Goal: Register for event/course

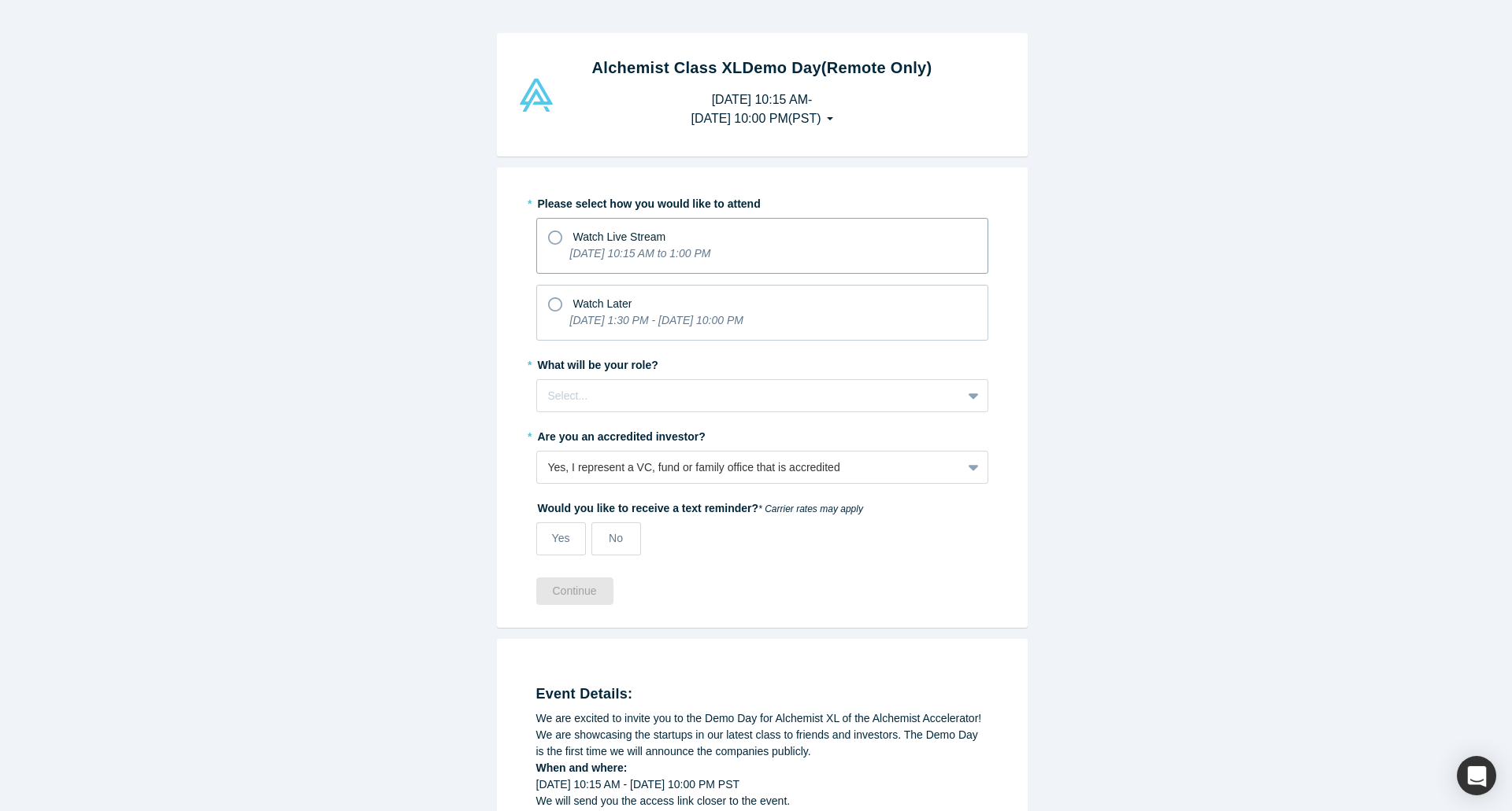
click at [609, 256] on icon "[DATE] 10:15 AM to 1:00 PM" at bounding box center [640, 253] width 141 height 13
click at [0, 0] on input "Watch Live Stream [DATE] 10:15 AM to 1:00 PM" at bounding box center [0, 0] width 0 height 0
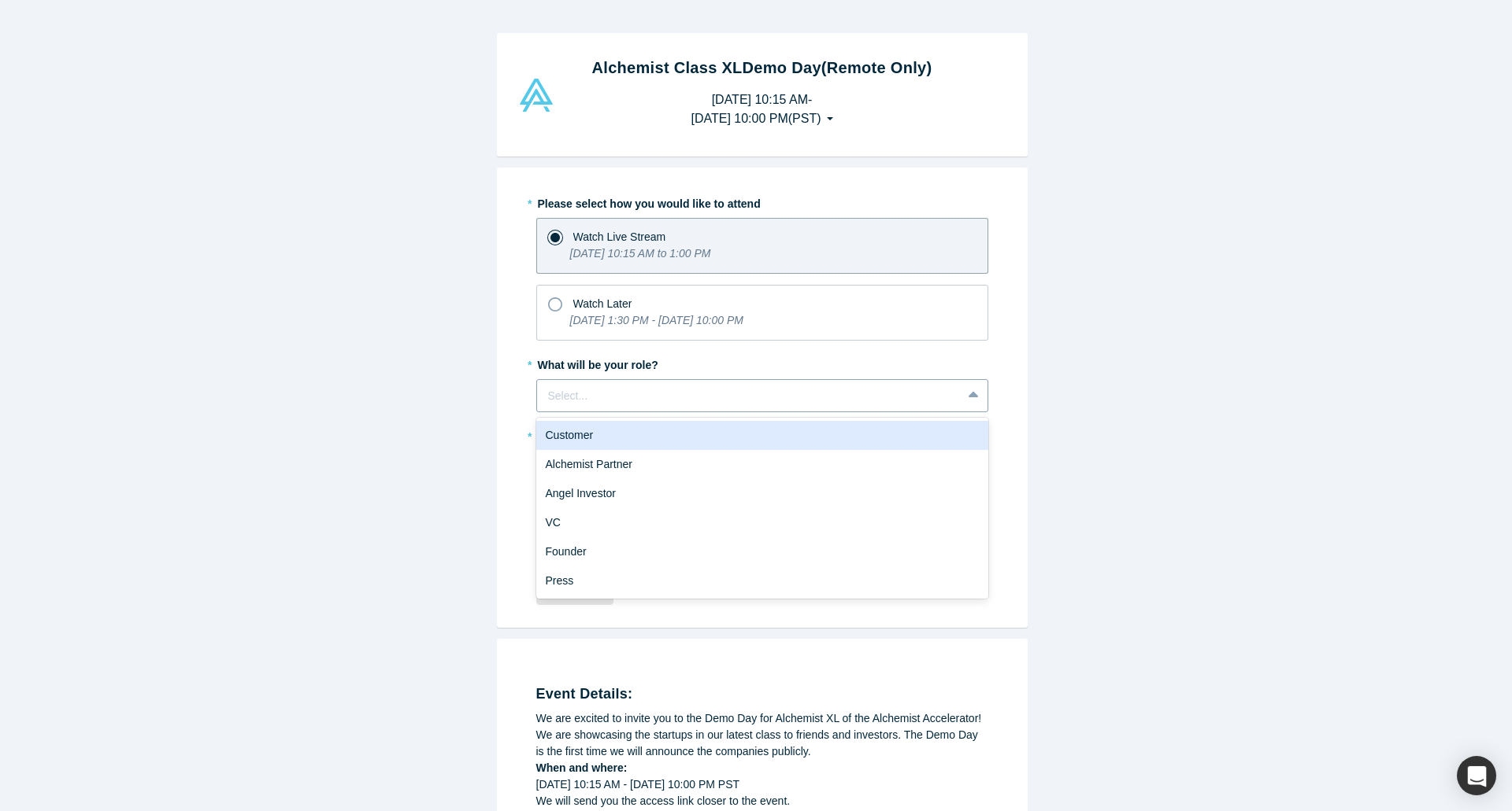
click at [740, 395] on div at bounding box center [749, 395] width 402 height 19
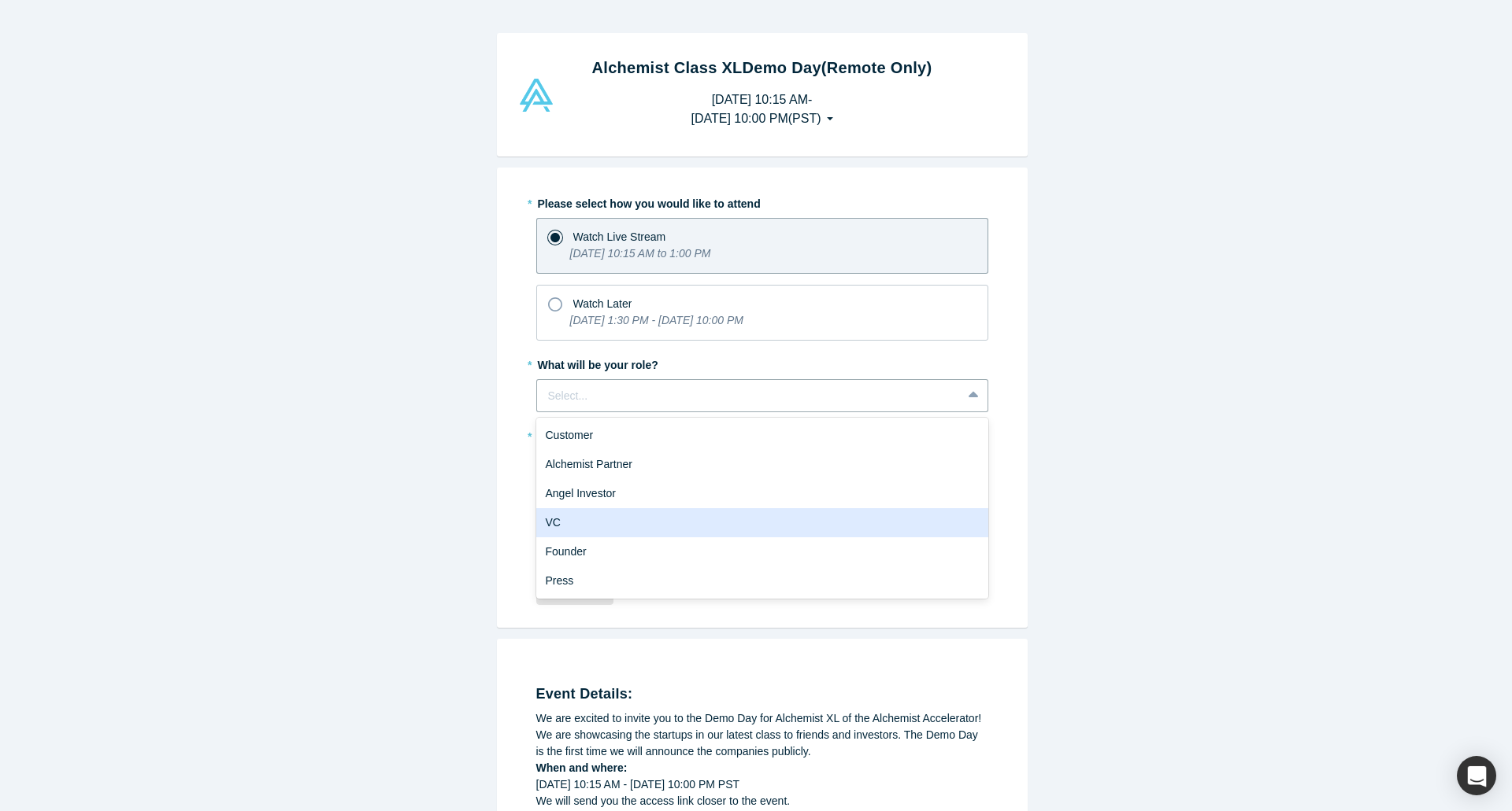
click at [625, 520] on div "VC" at bounding box center [761, 523] width 452 height 29
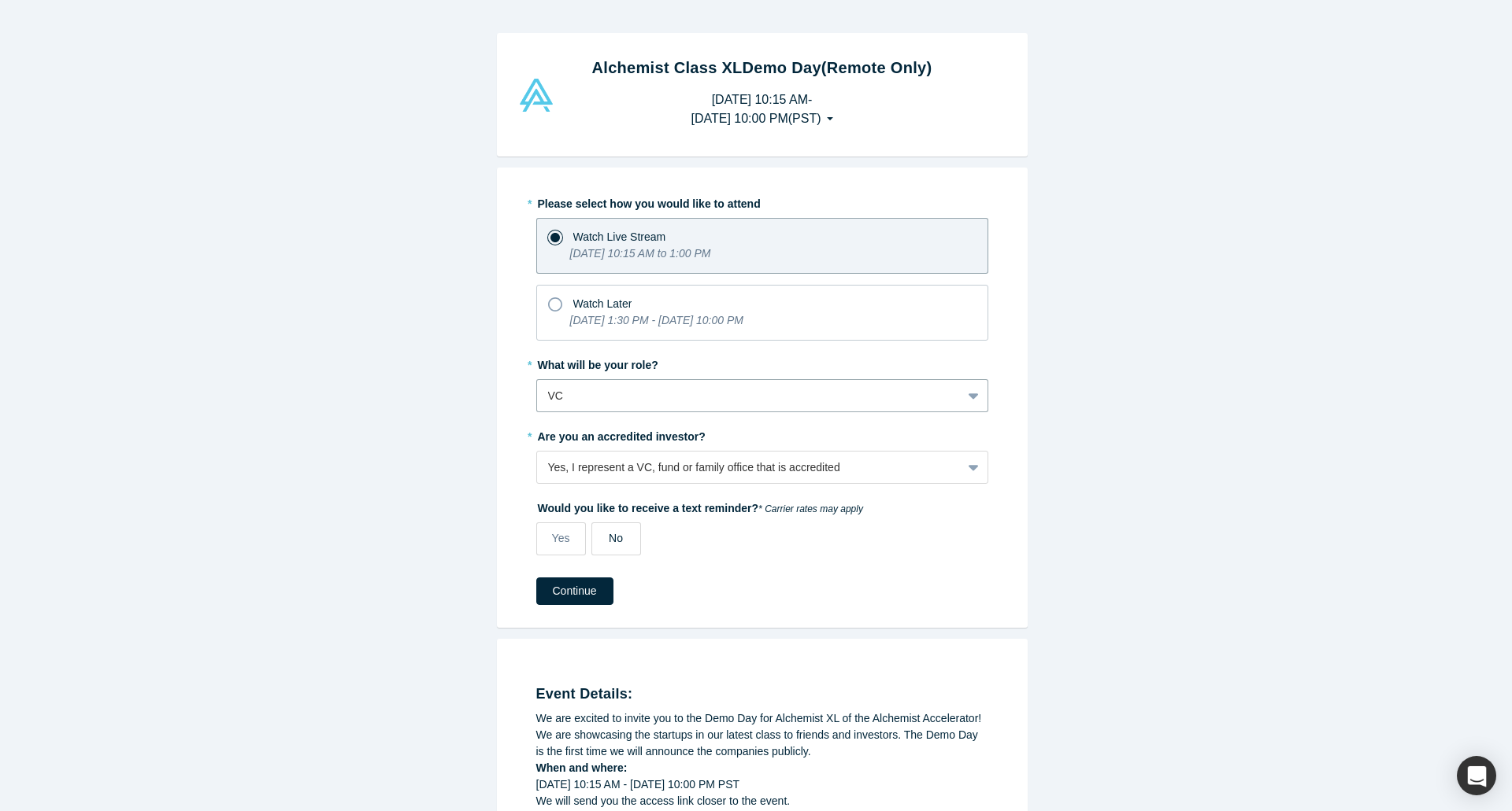
click at [609, 536] on span "No" at bounding box center [615, 538] width 14 height 13
click at [0, 0] on input "No" at bounding box center [0, 0] width 0 height 0
click at [562, 596] on button "Continue" at bounding box center [574, 591] width 77 height 28
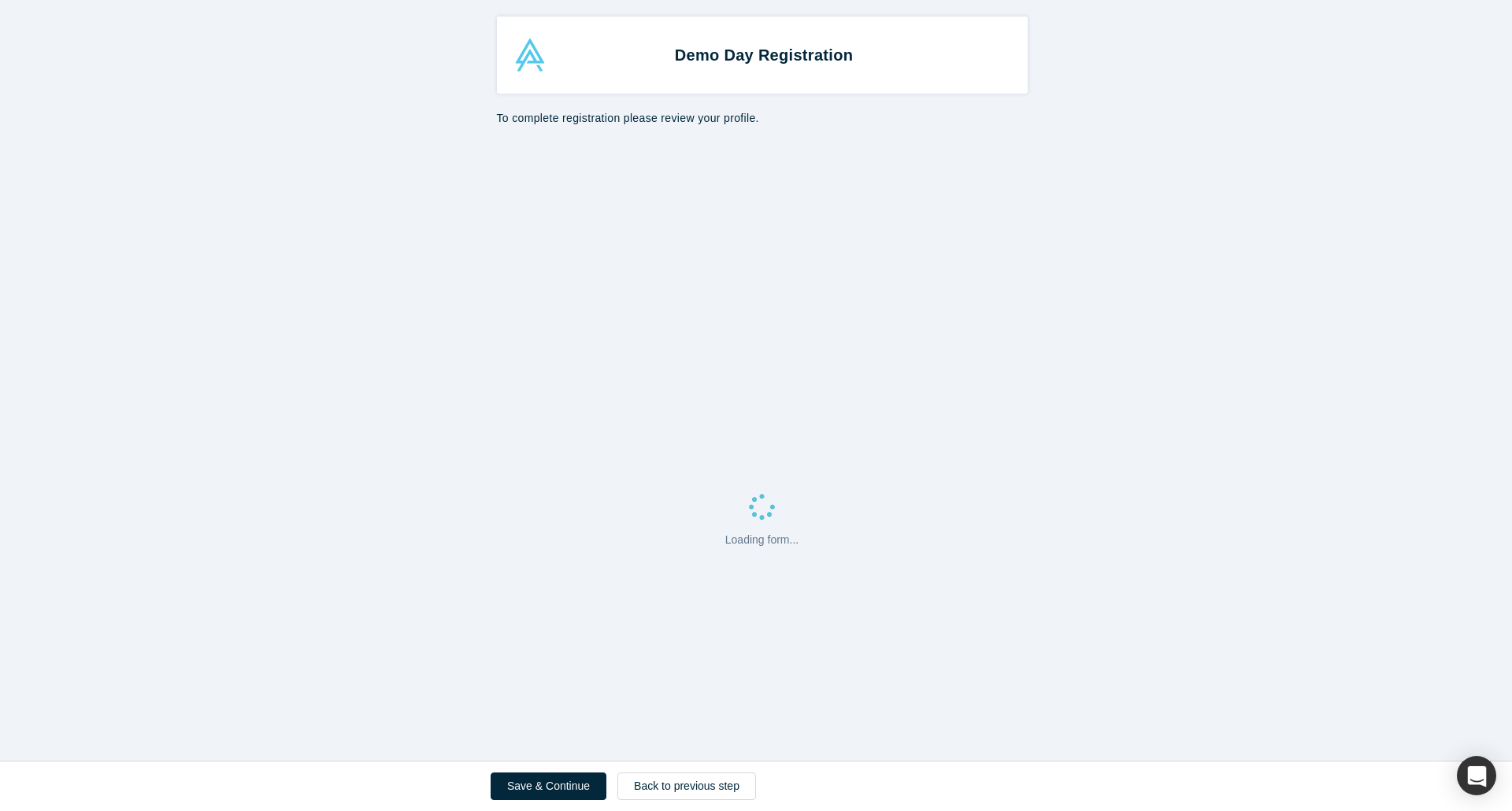
select select "US"
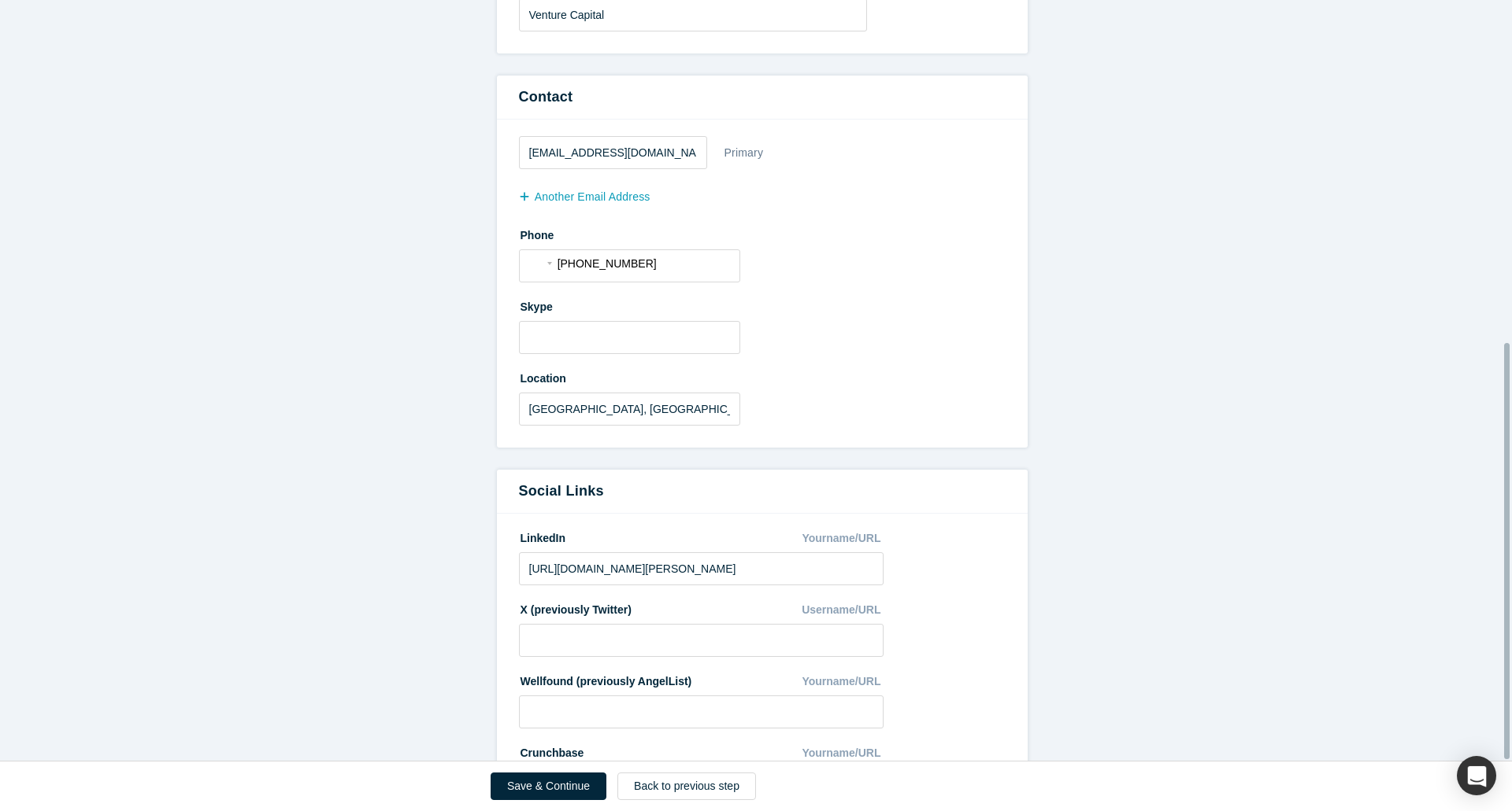
scroll to position [625, 0]
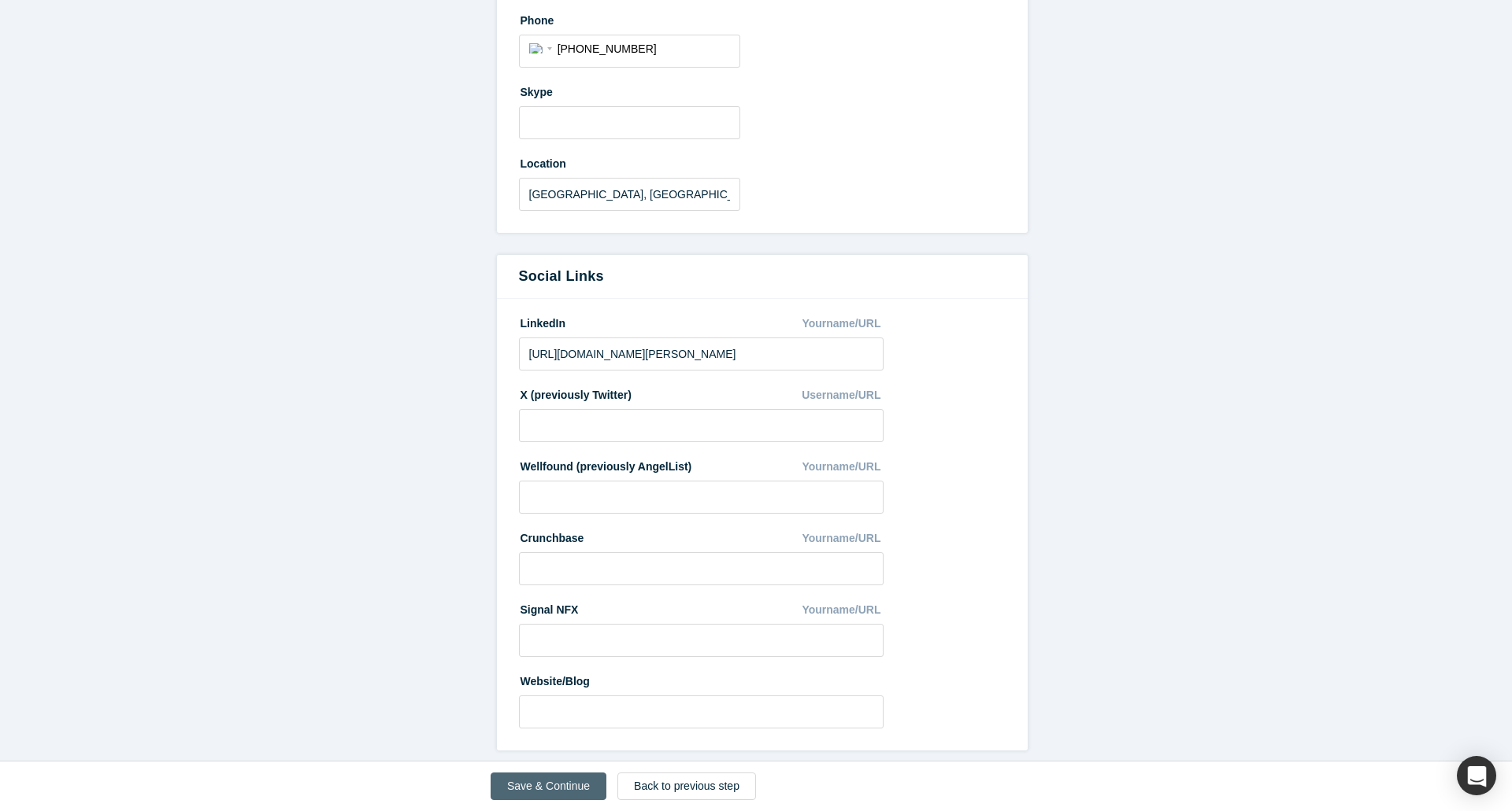
click at [543, 781] on button "Save & Continue" at bounding box center [548, 787] width 116 height 28
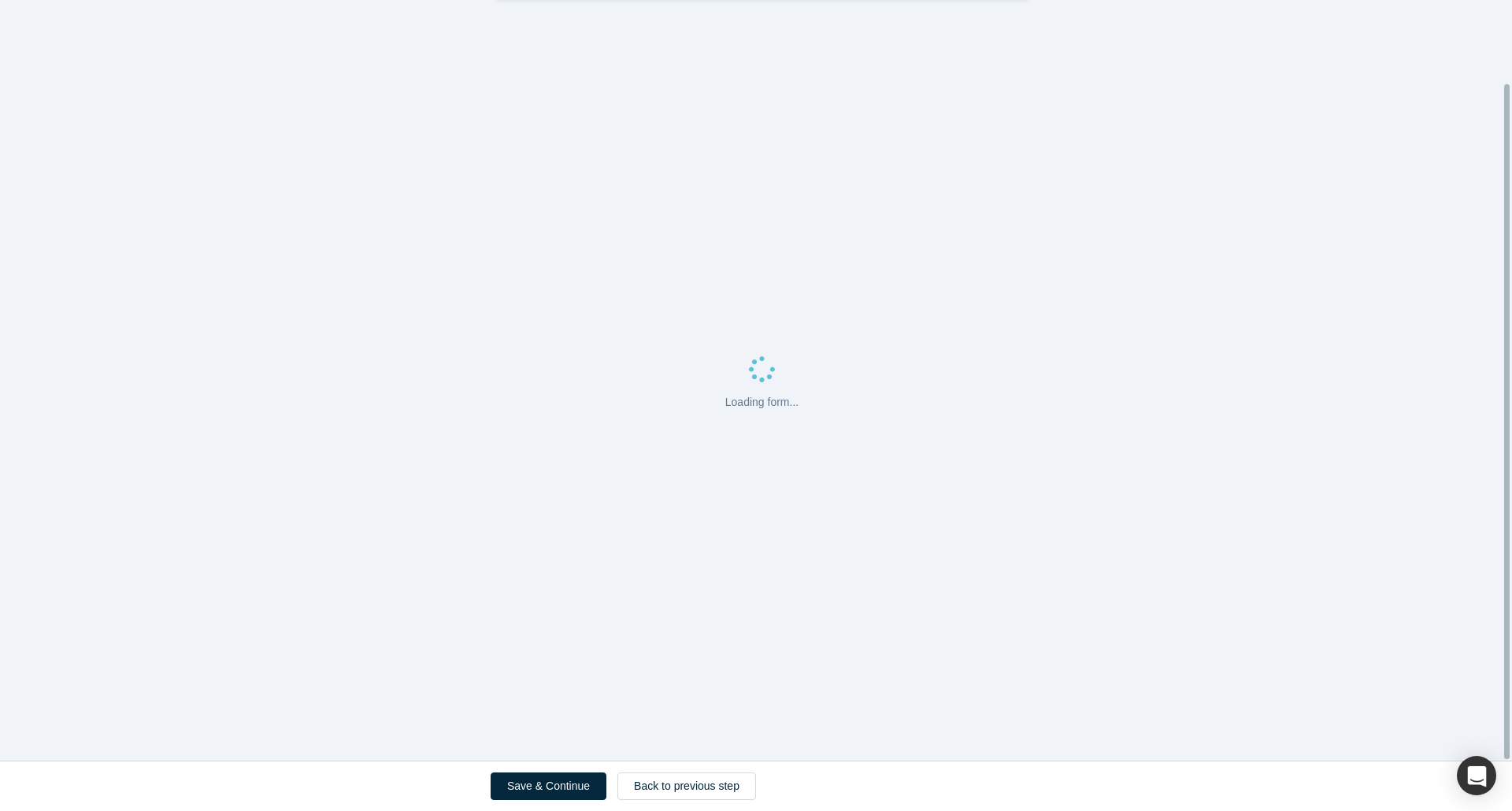
scroll to position [0, 0]
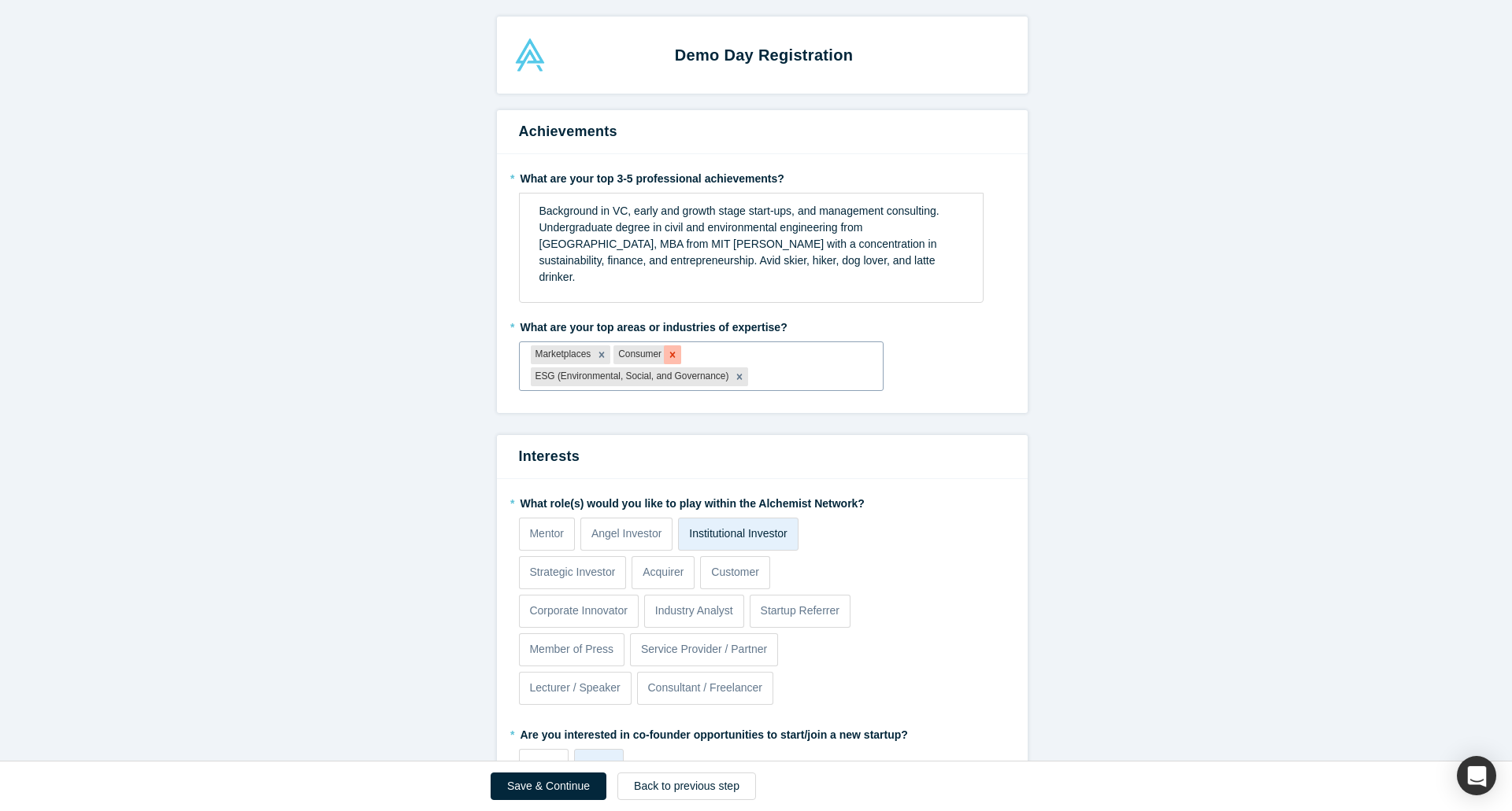
click at [670, 353] on icon "Remove Consumer" at bounding box center [673, 354] width 6 height 6
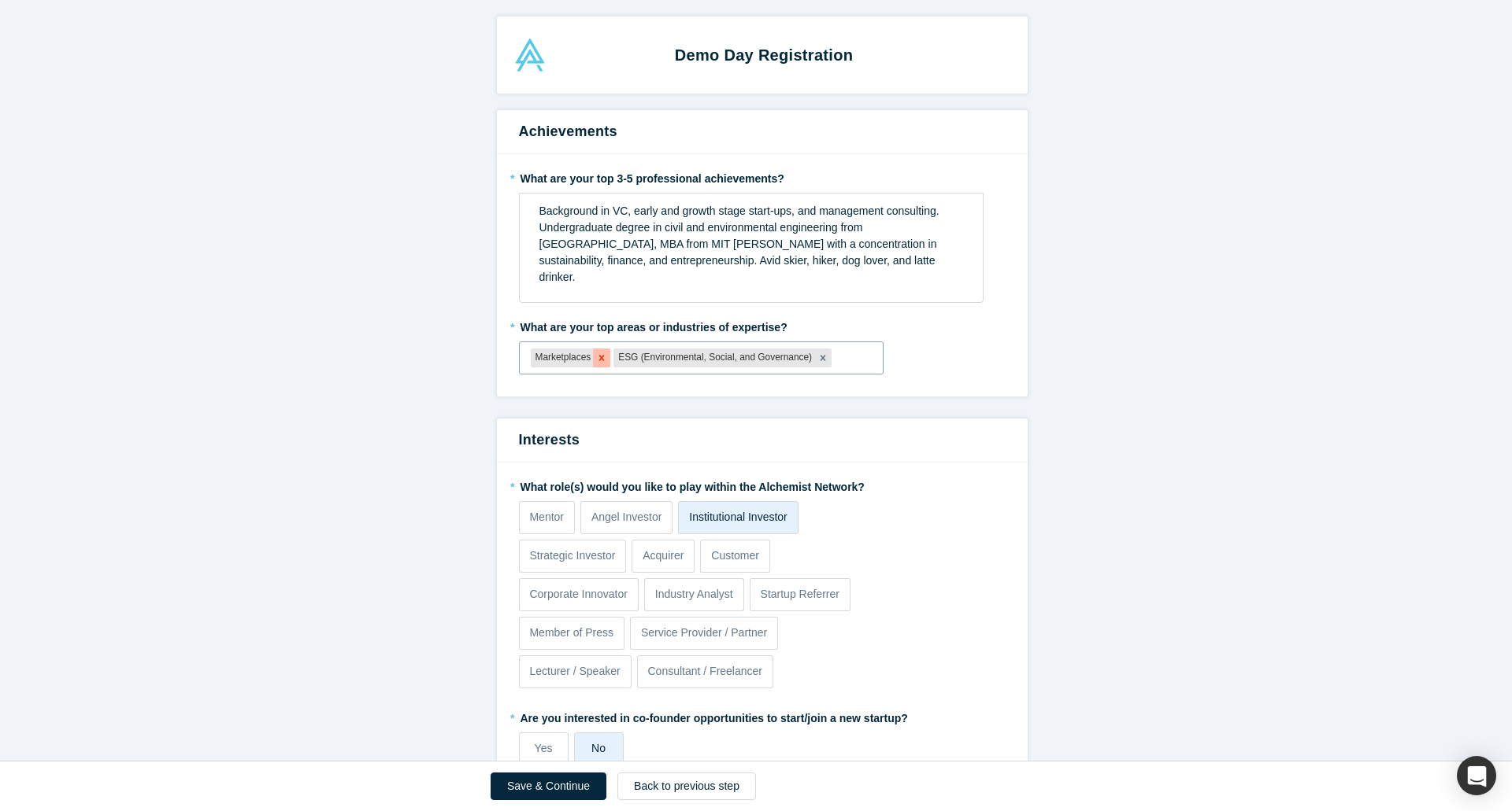
click at [597, 355] on icon "Remove Marketplaces" at bounding box center [601, 357] width 11 height 11
click at [734, 362] on icon "Remove ESG (Environmental, Social, and Governance)" at bounding box center [739, 357] width 11 height 11
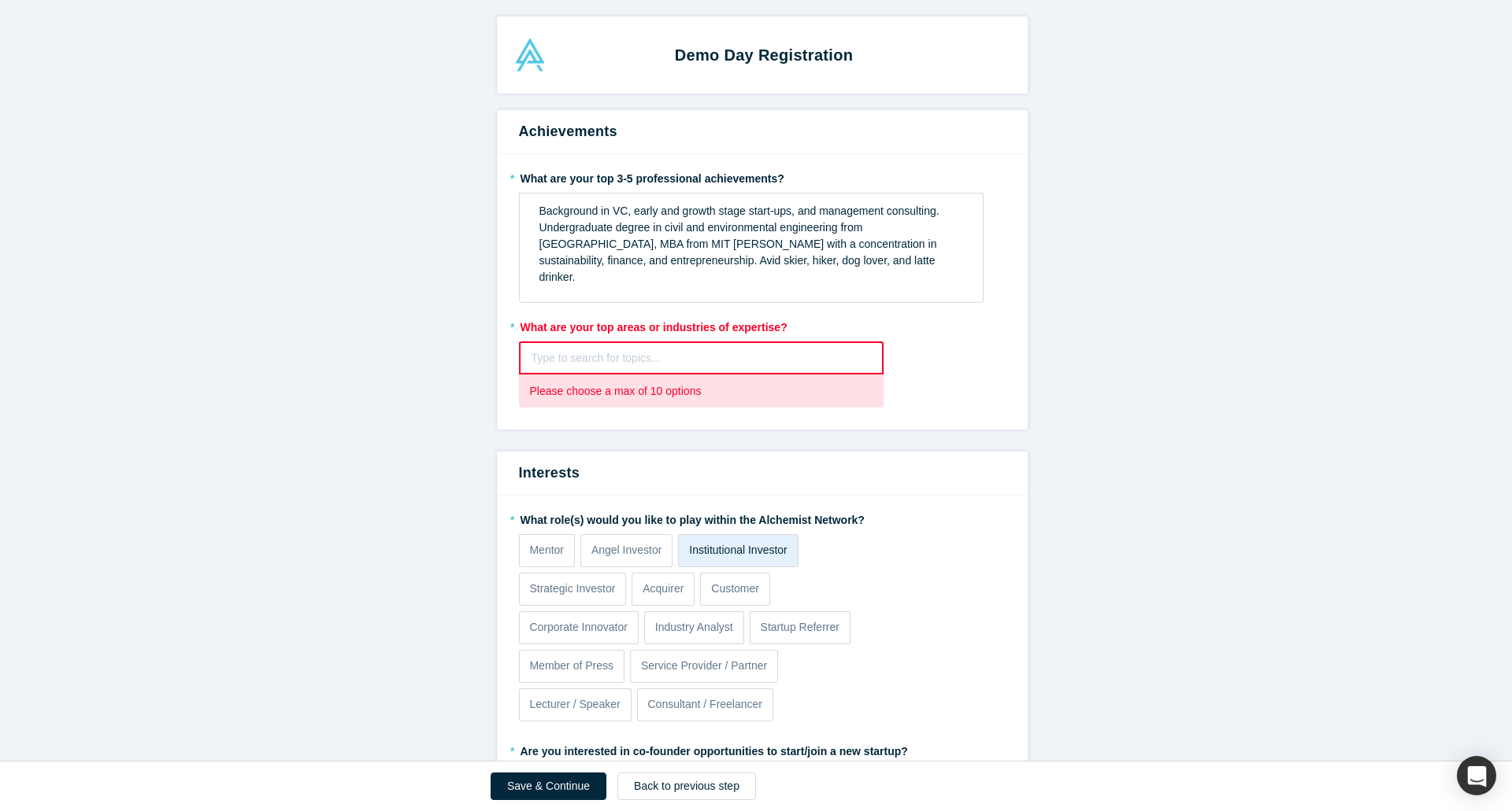
click at [614, 356] on div at bounding box center [701, 358] width 340 height 19
click at [654, 384] on div "Type to search" at bounding box center [701, 398] width 365 height 29
type input "software"
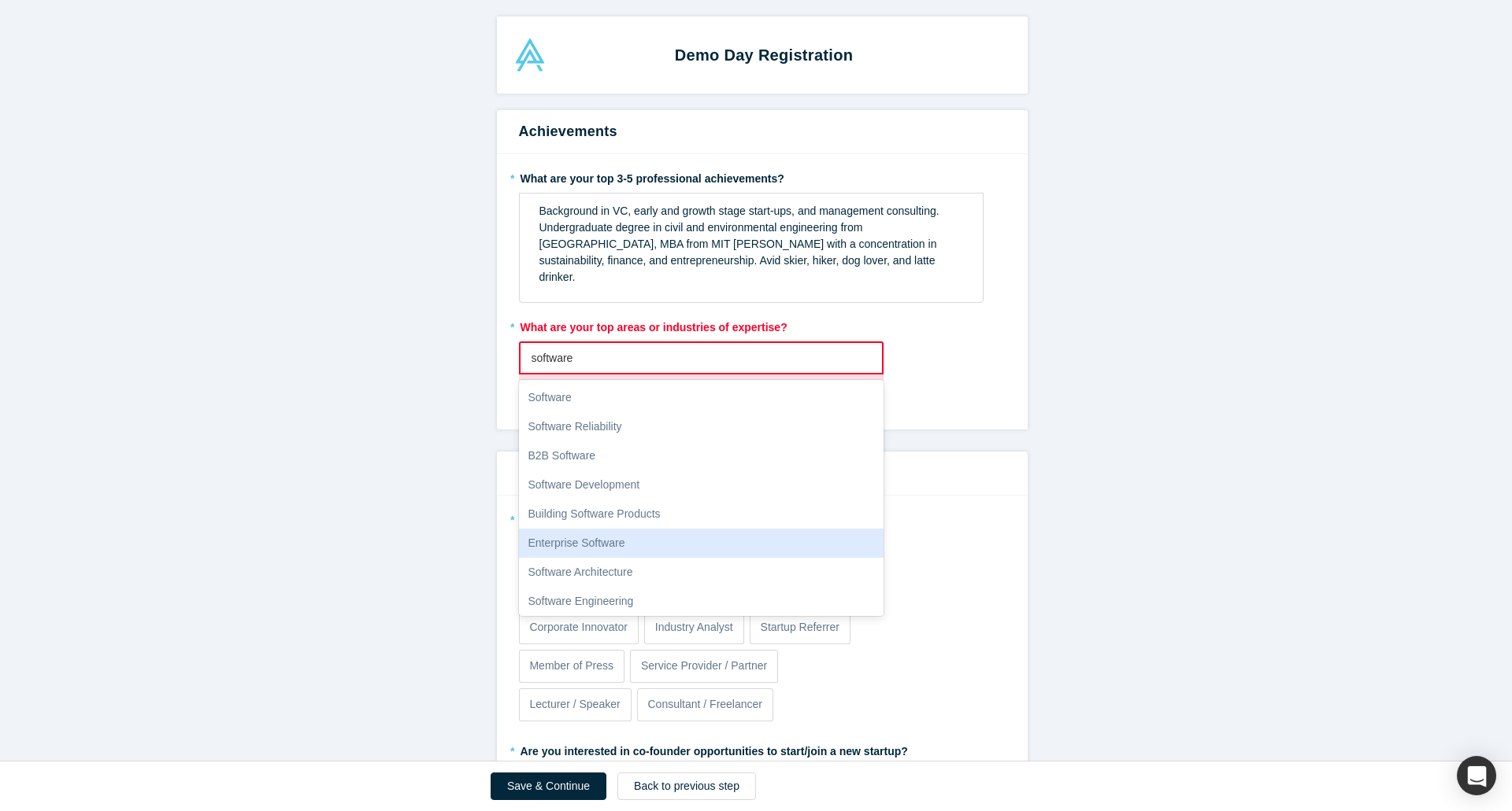
click at [625, 544] on div "Enterprise Software" at bounding box center [701, 543] width 365 height 29
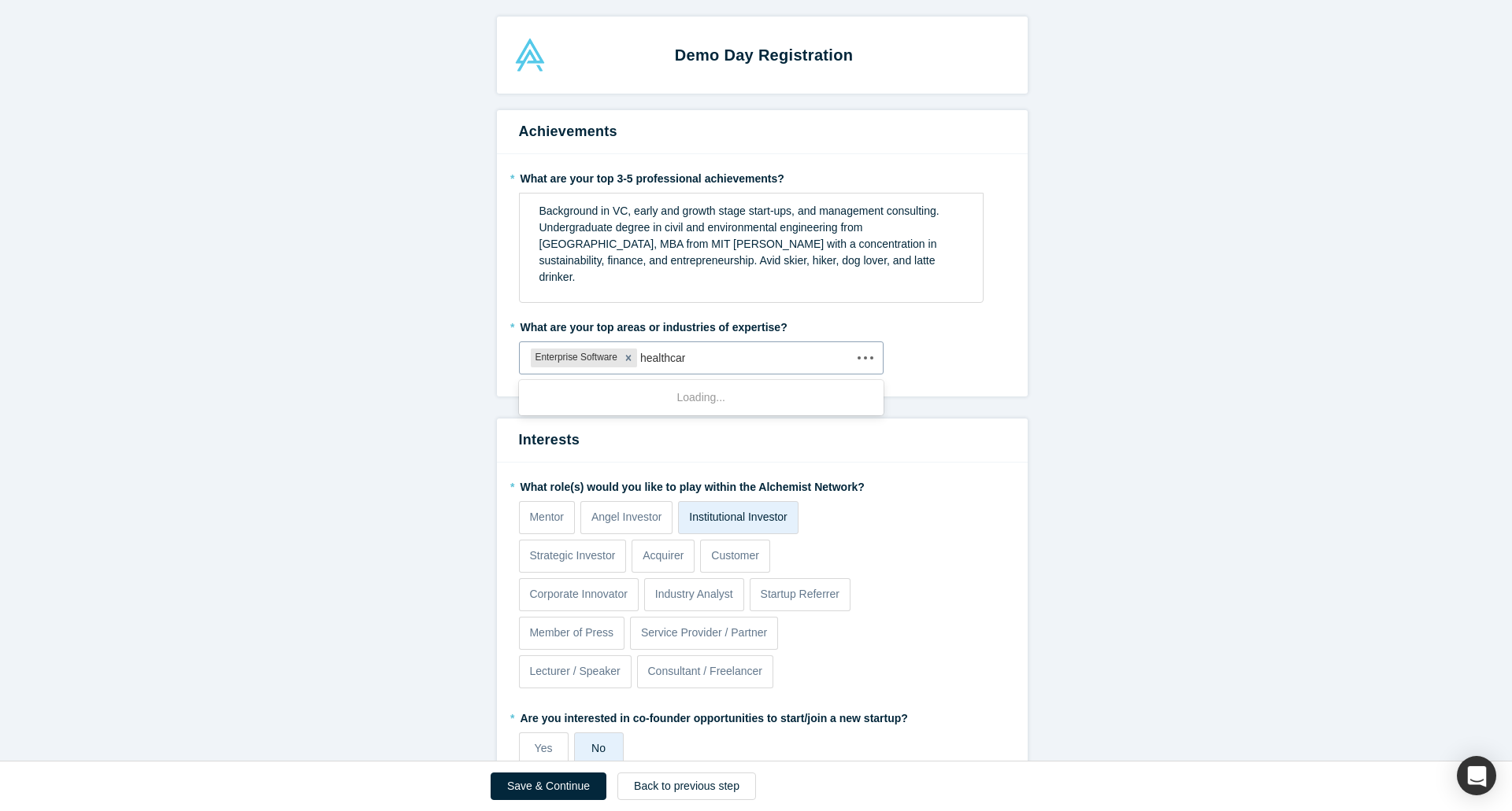
type input "healthcare"
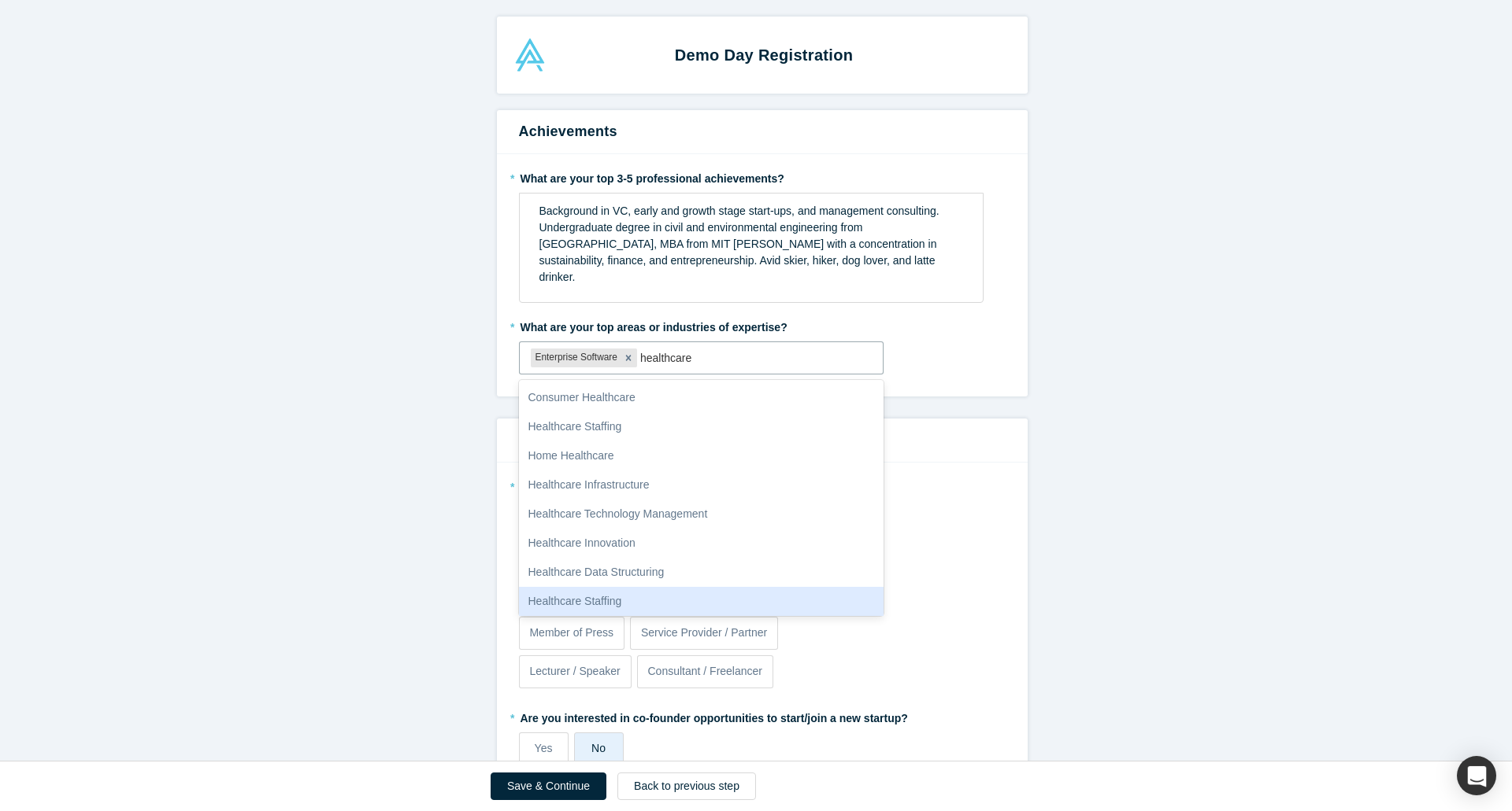
scroll to position [62, 0]
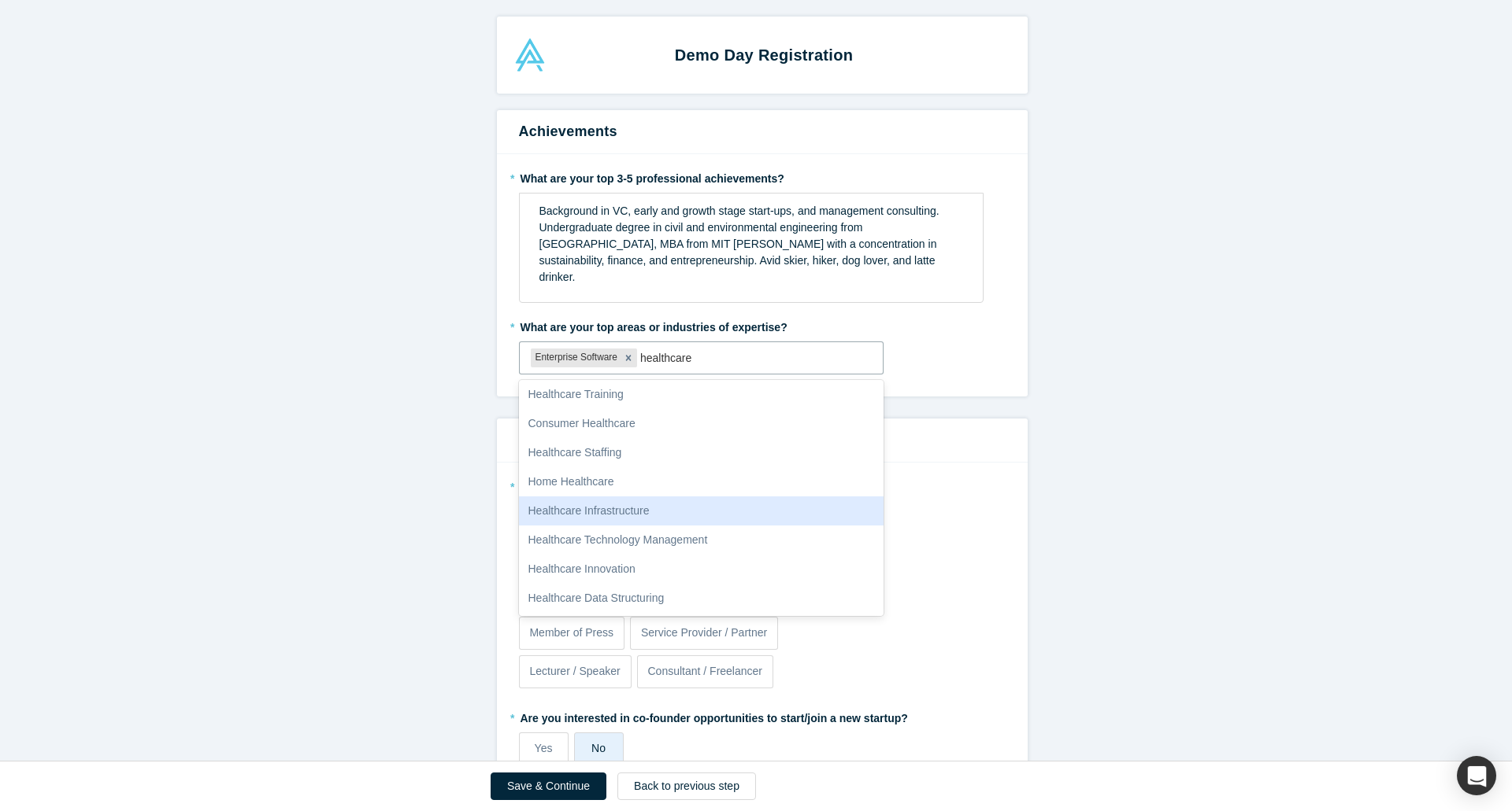
click at [635, 502] on div "Healthcare Infrastructure" at bounding box center [701, 511] width 365 height 29
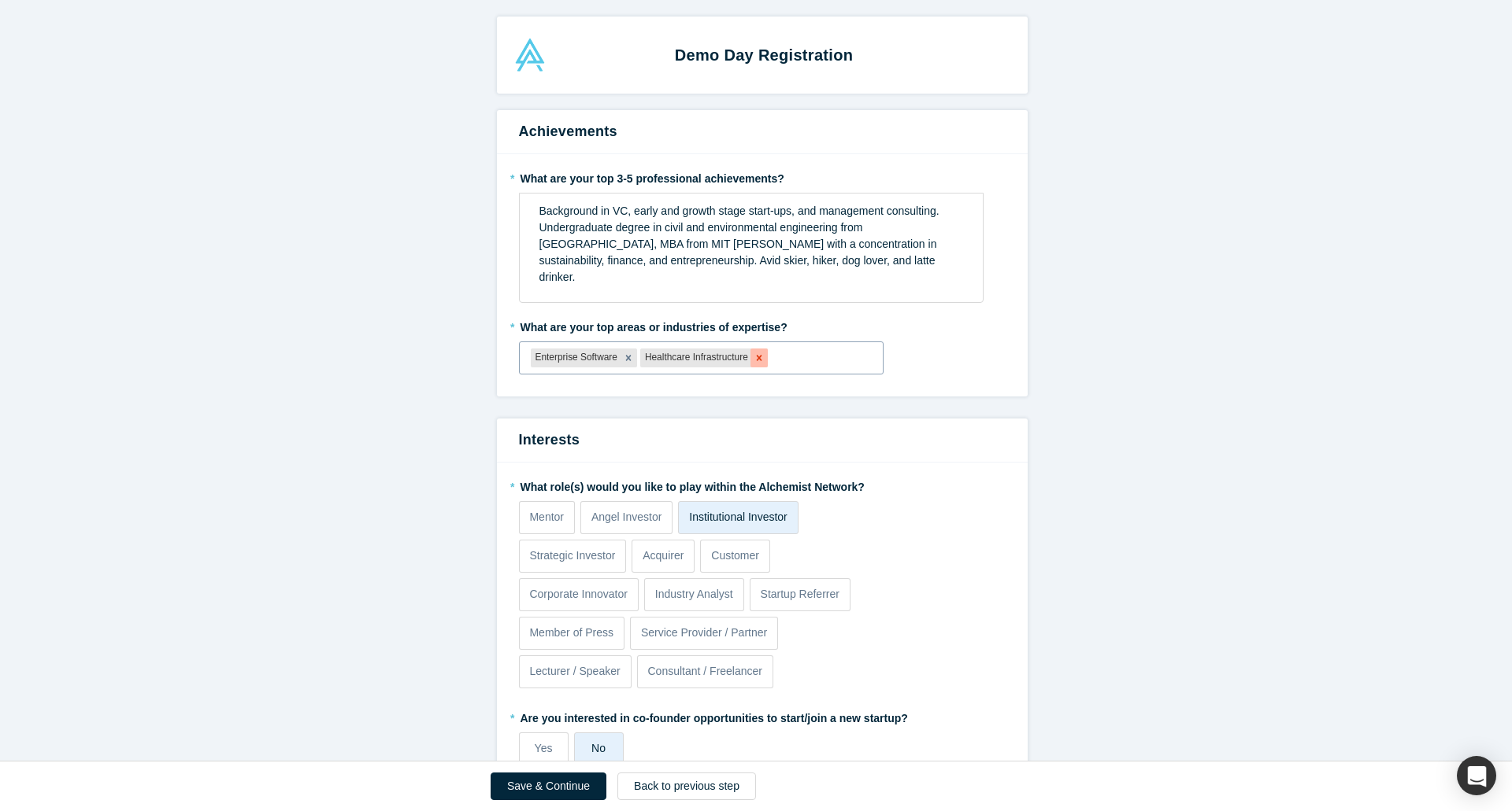
click at [754, 355] on icon "Remove Healthcare Infrastructure" at bounding box center [758, 357] width 11 height 11
type input "healthcare"
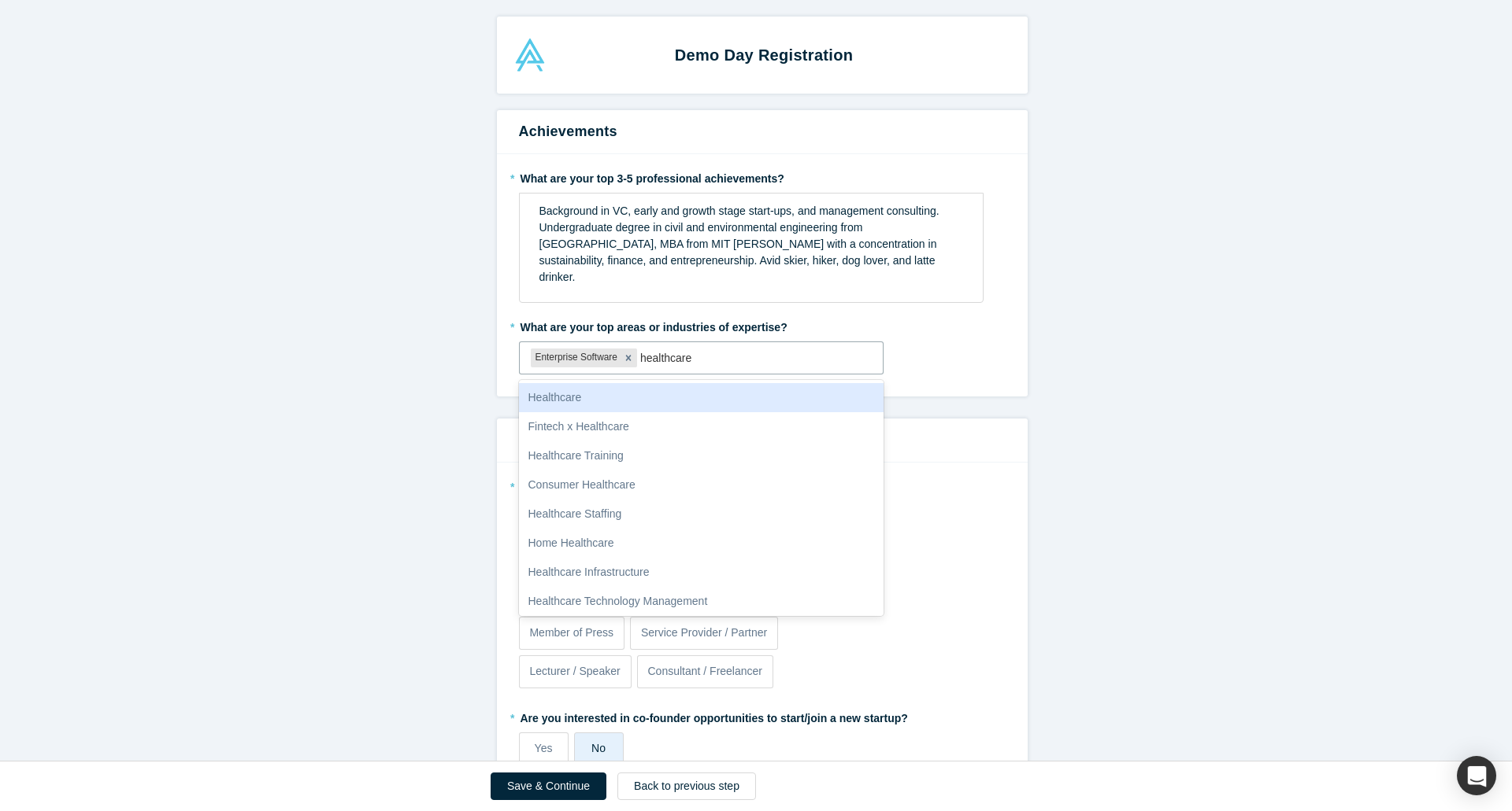
click at [695, 395] on div "Healthcare" at bounding box center [701, 398] width 365 height 29
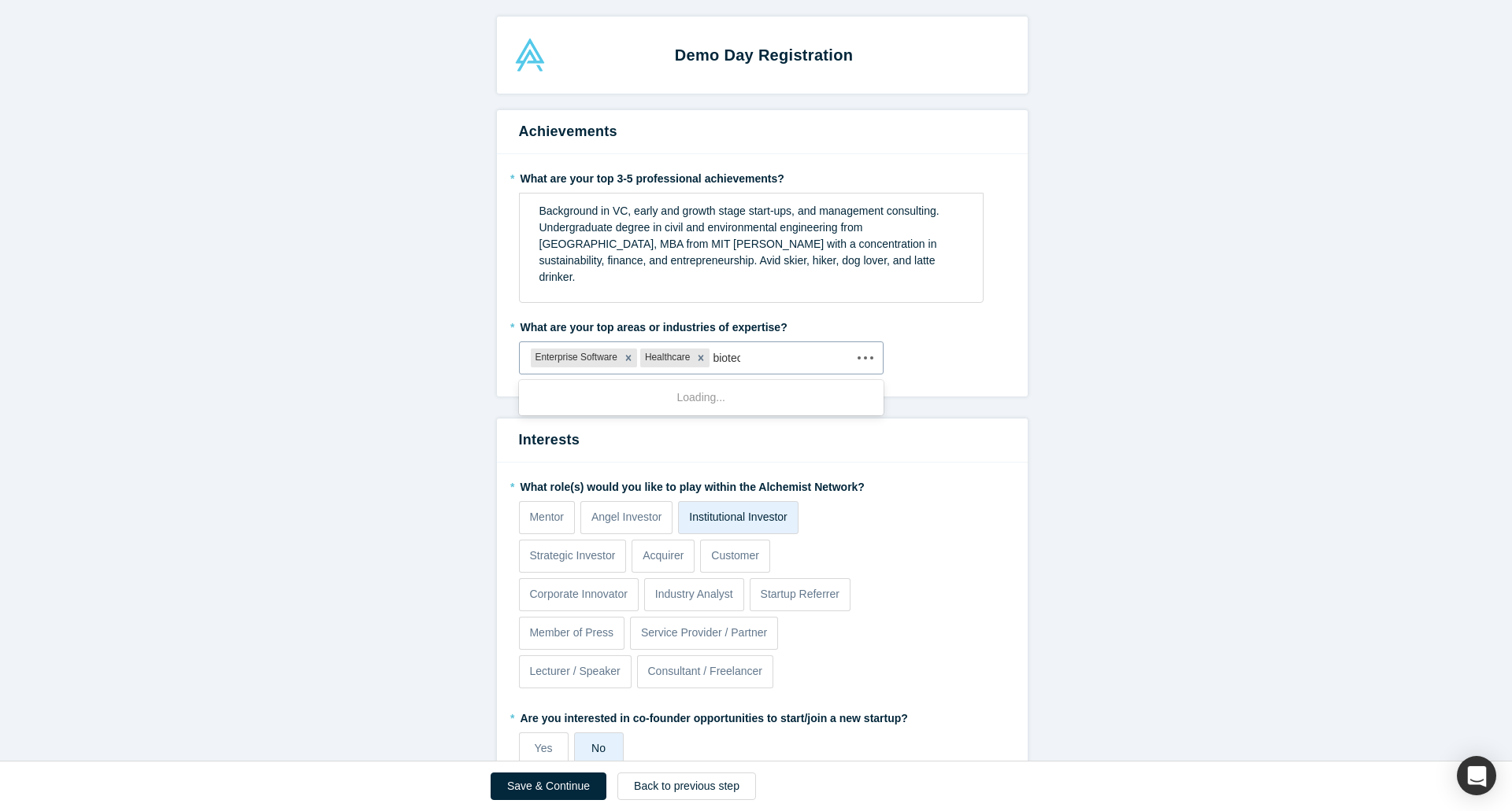
type input "biotech"
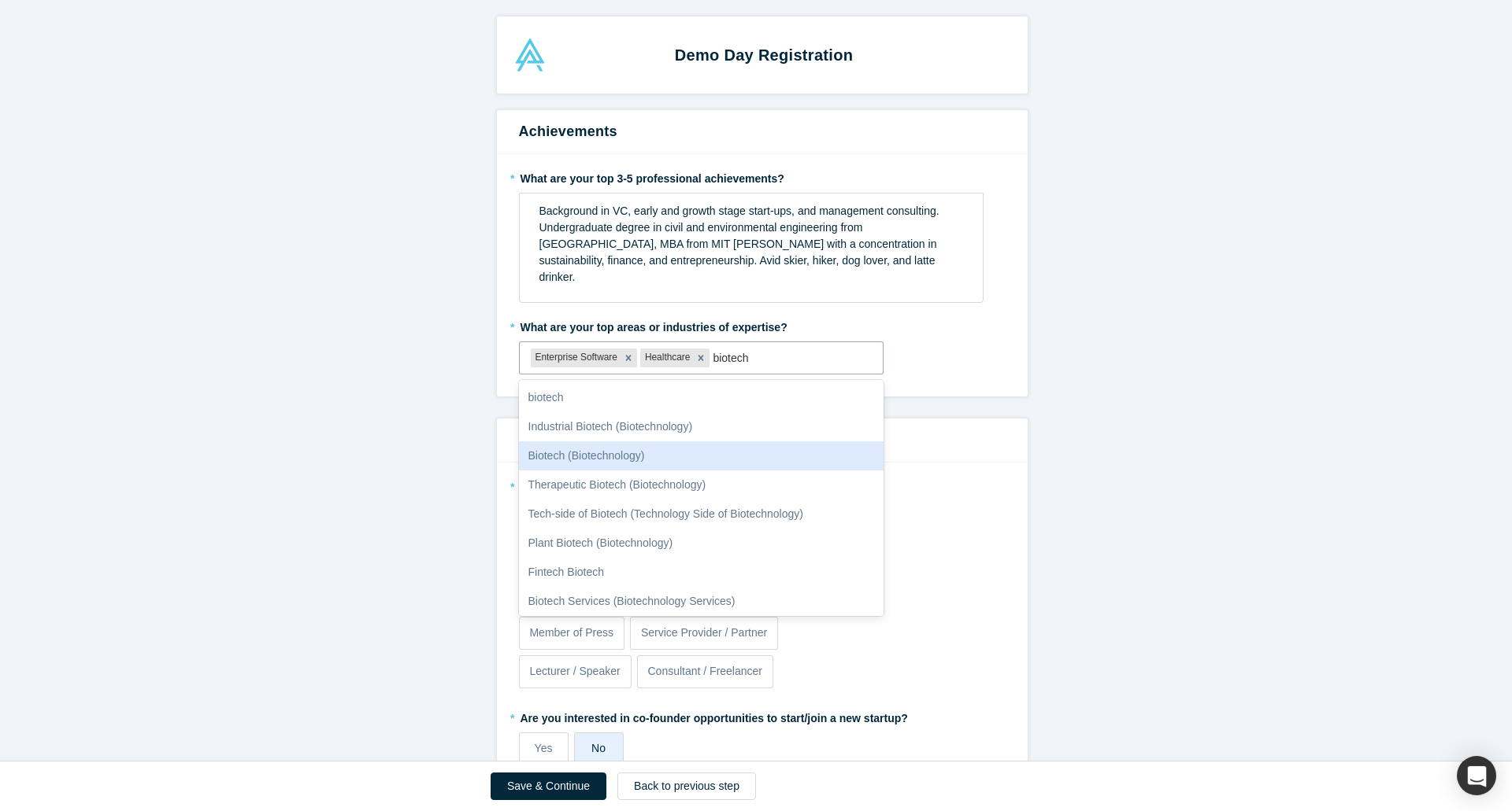
click at [688, 450] on div "Biotech (Biotechnology)" at bounding box center [701, 456] width 365 height 29
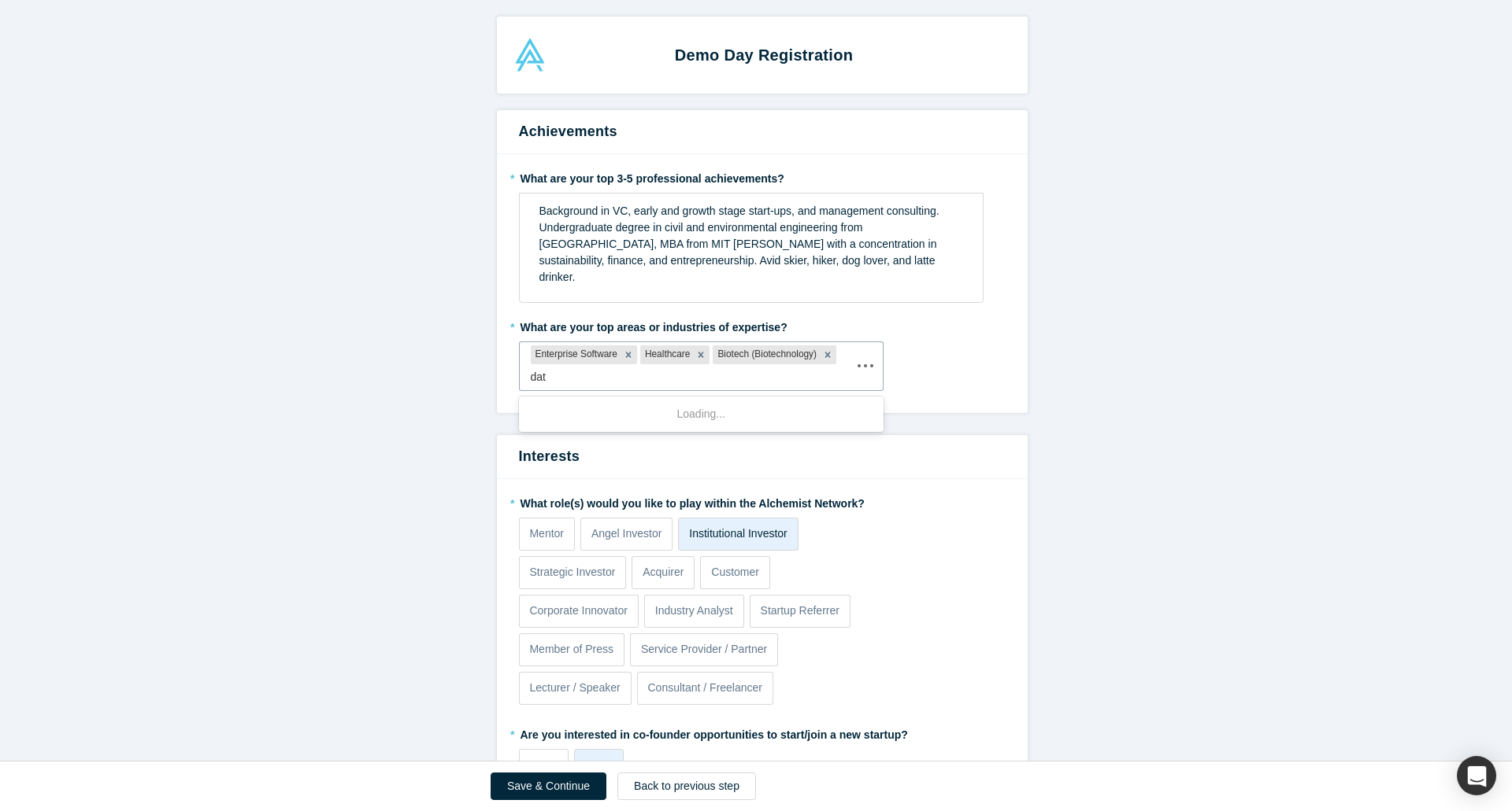
type input "data"
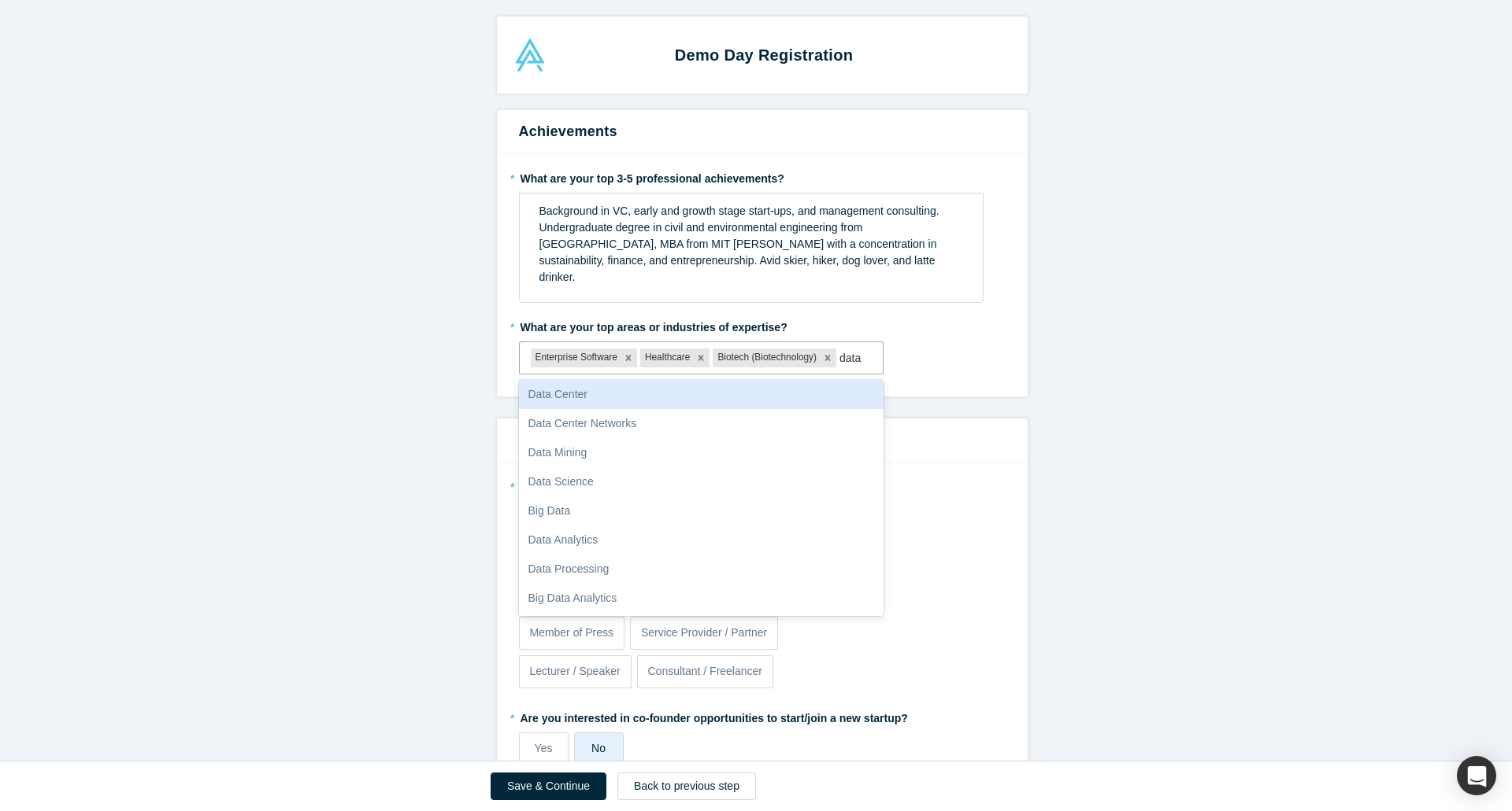
scroll to position [0, 0]
click at [861, 356] on div at bounding box center [855, 358] width 32 height 19
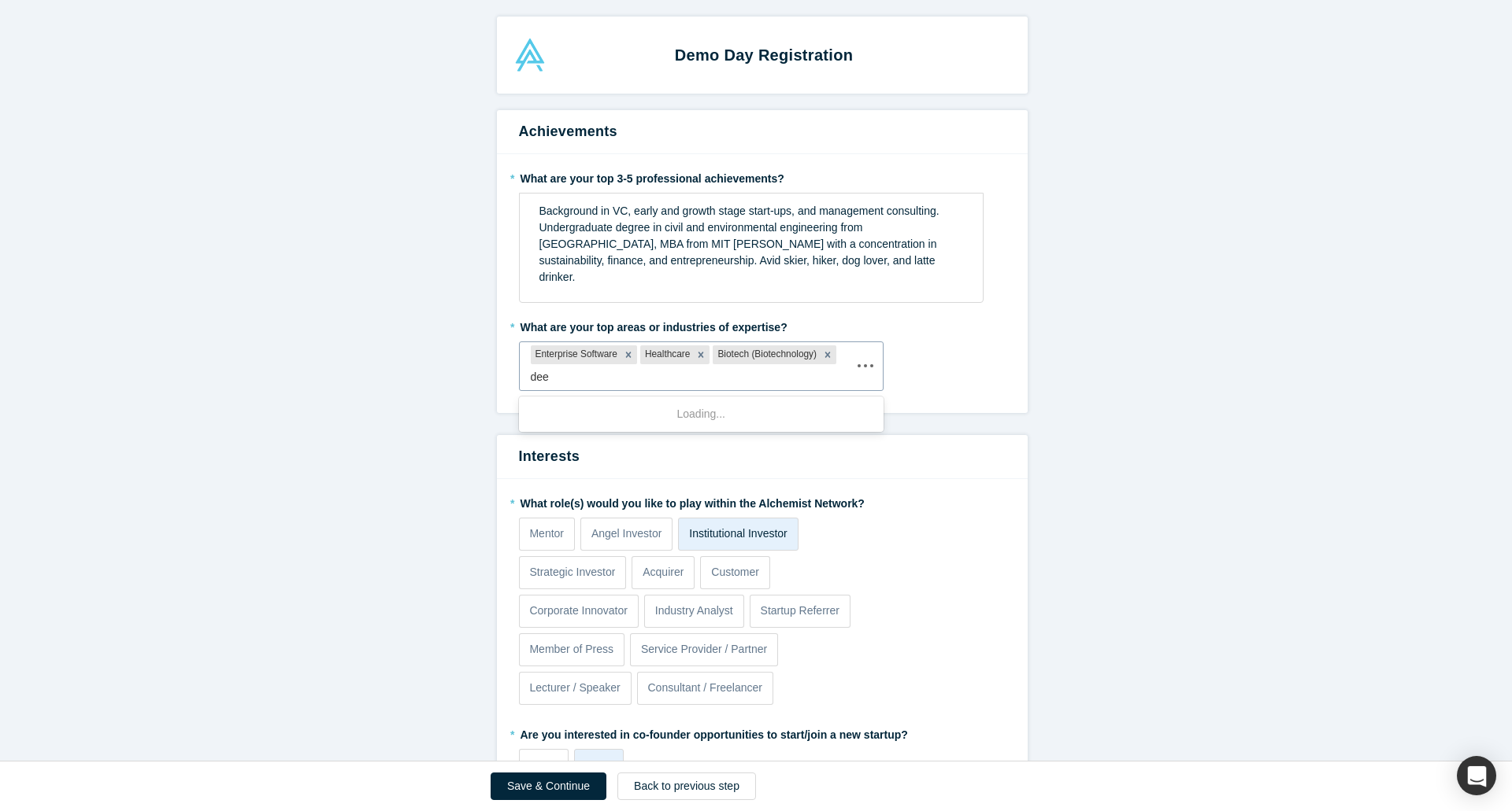
type input "deep"
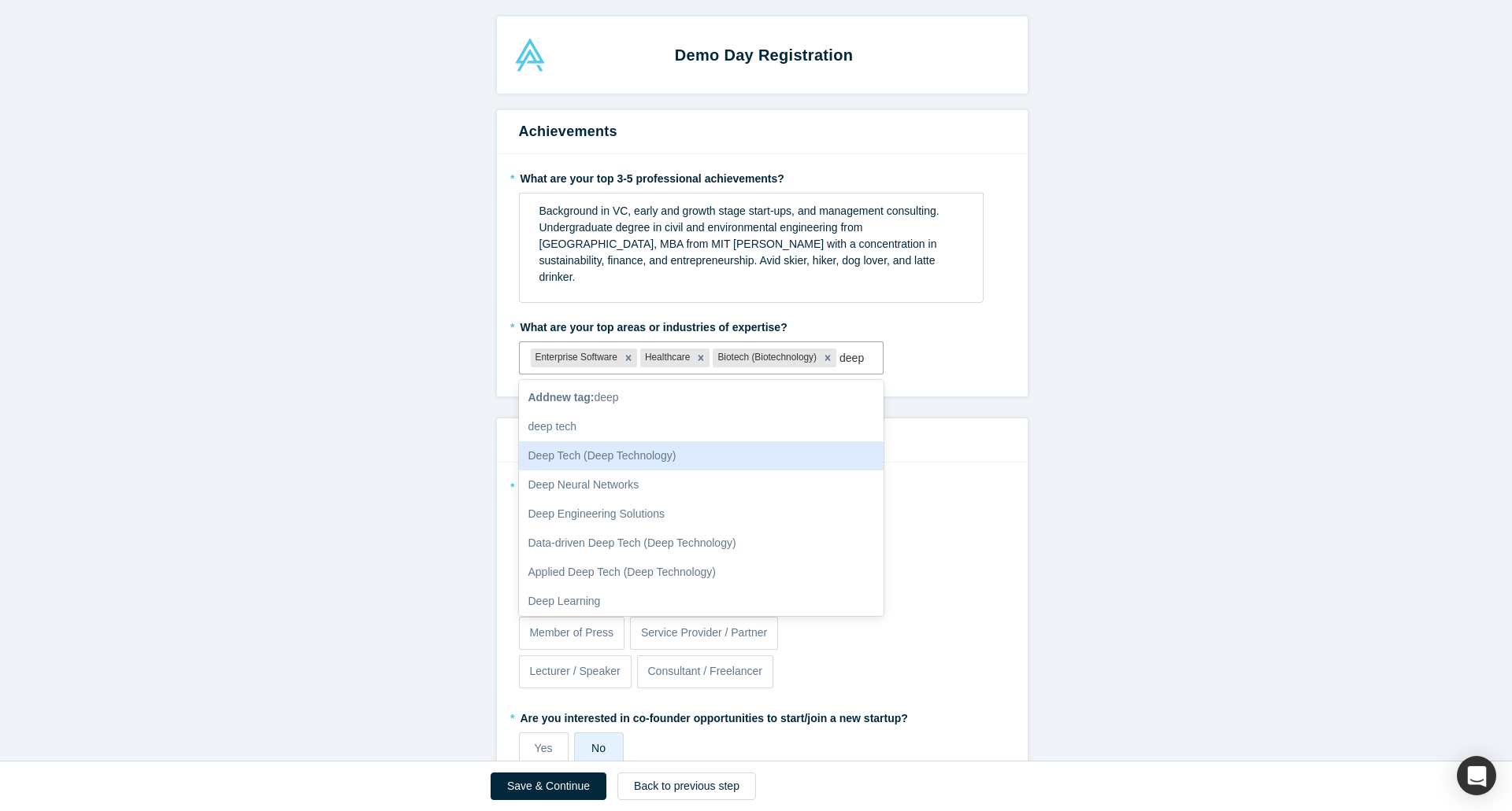
click at [772, 461] on div "Deep Tech (Deep Technology)" at bounding box center [701, 456] width 365 height 29
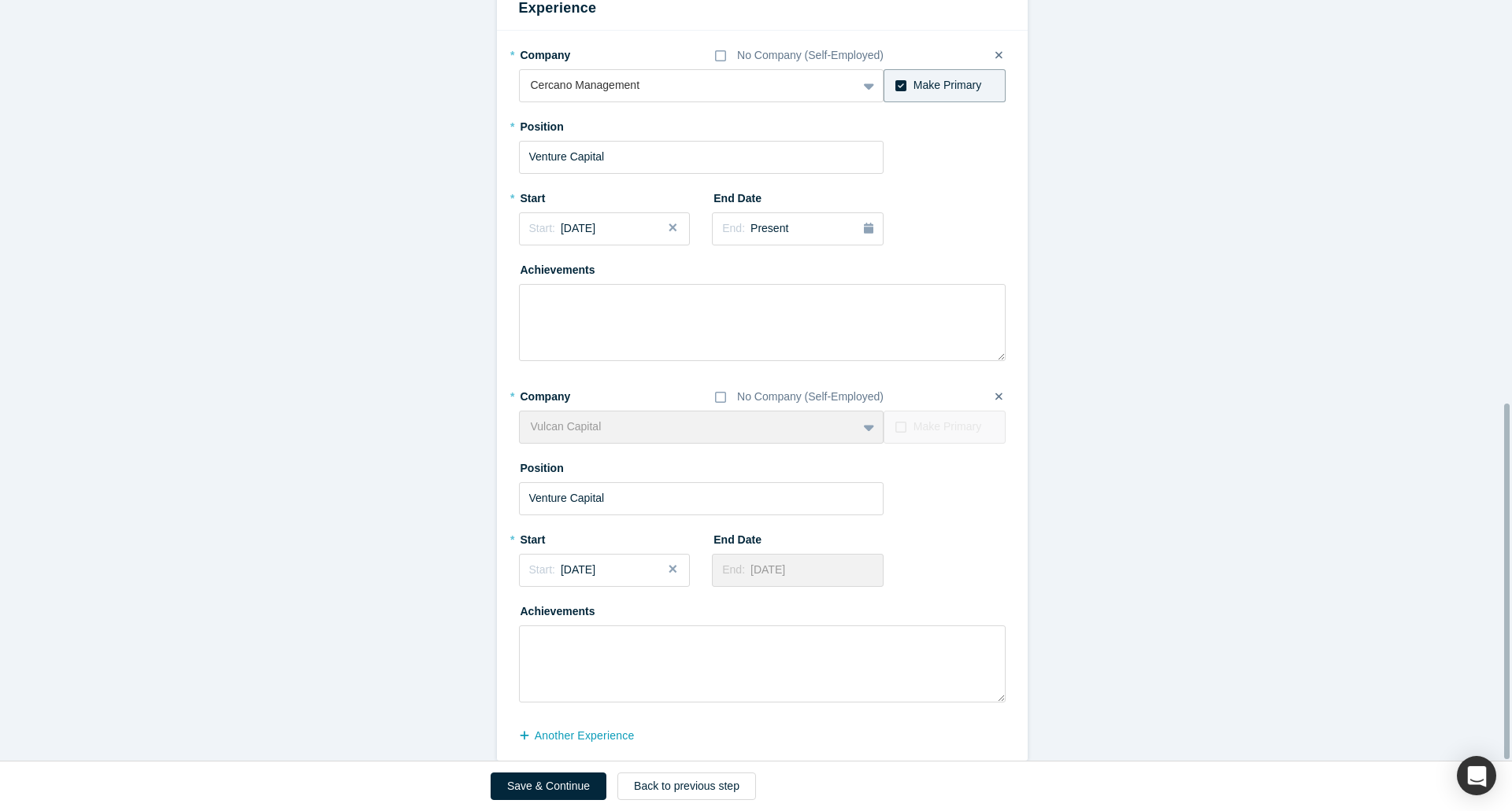
scroll to position [862, 0]
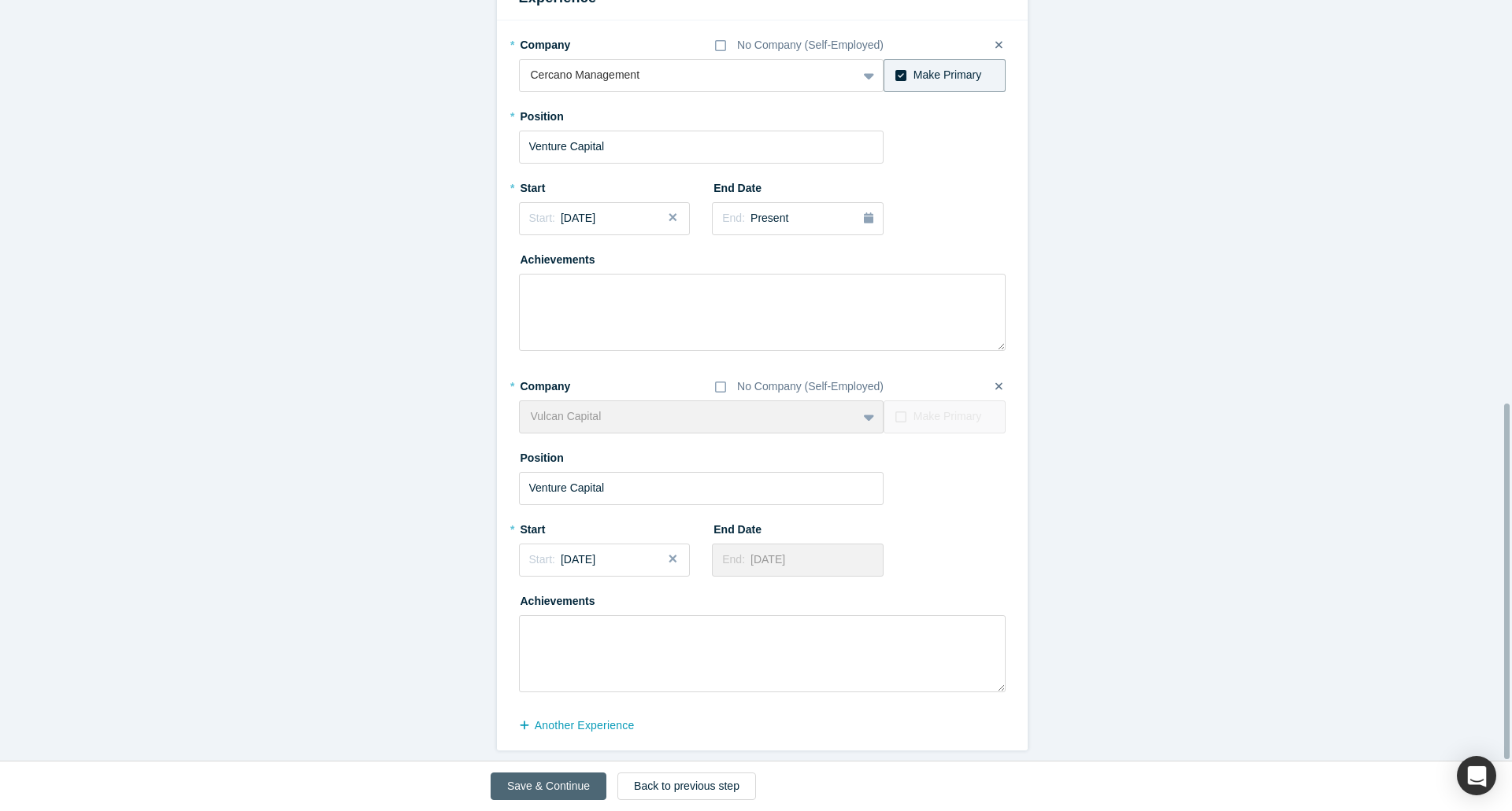
click at [555, 787] on button "Save & Continue" at bounding box center [548, 787] width 116 height 28
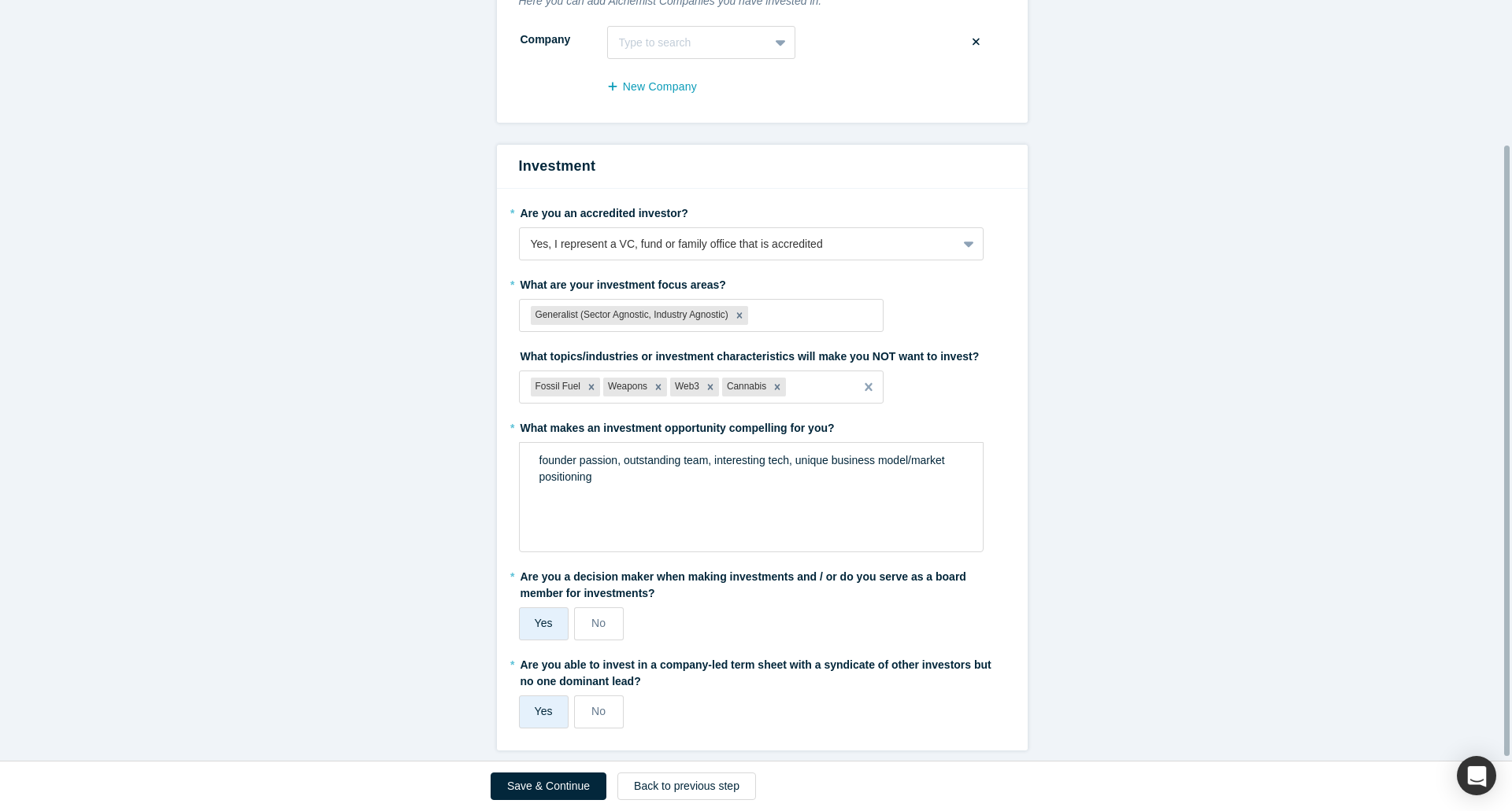
scroll to position [184, 0]
click at [532, 784] on button "Save & Continue" at bounding box center [548, 787] width 116 height 28
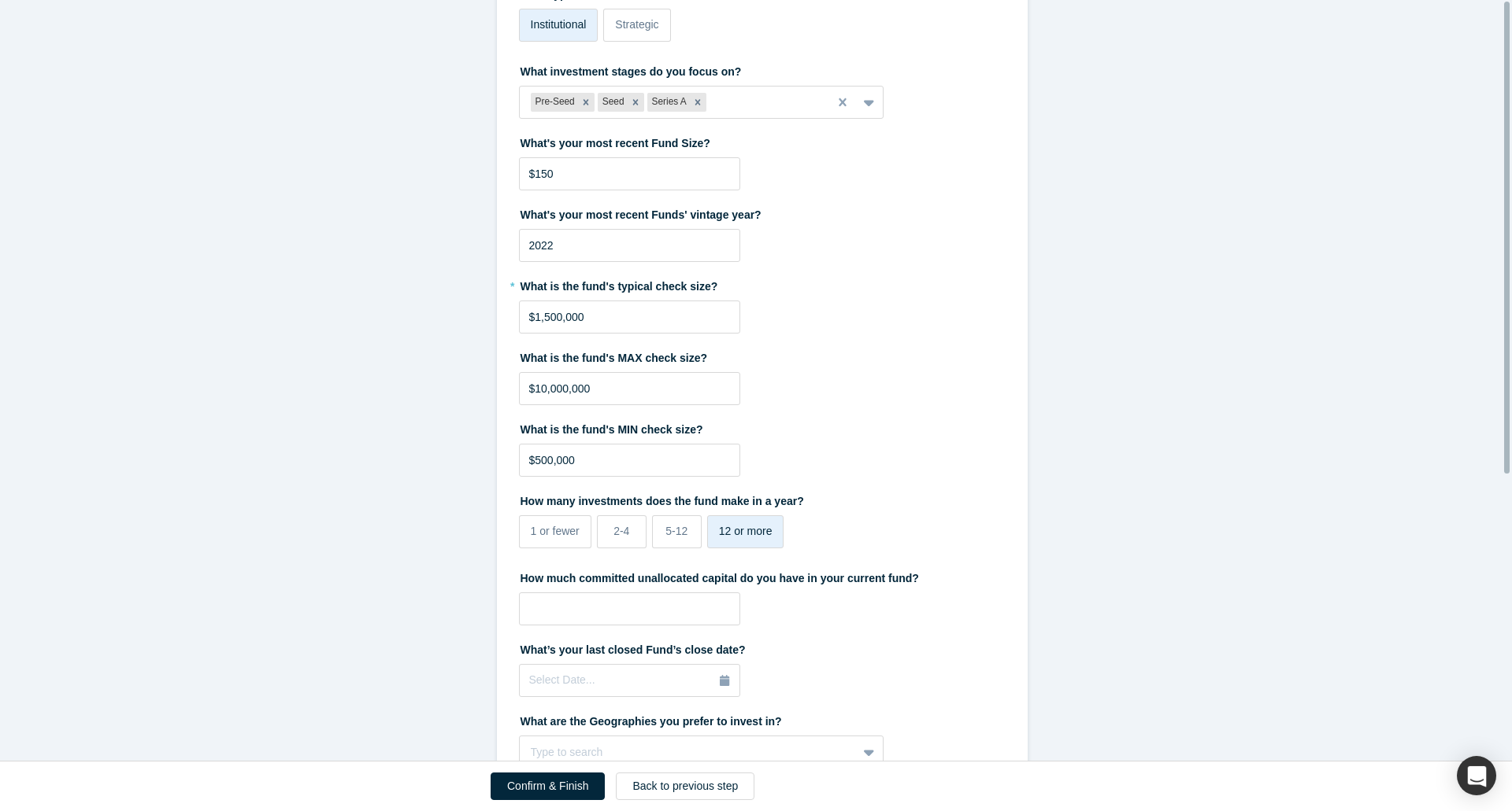
scroll to position [0, 0]
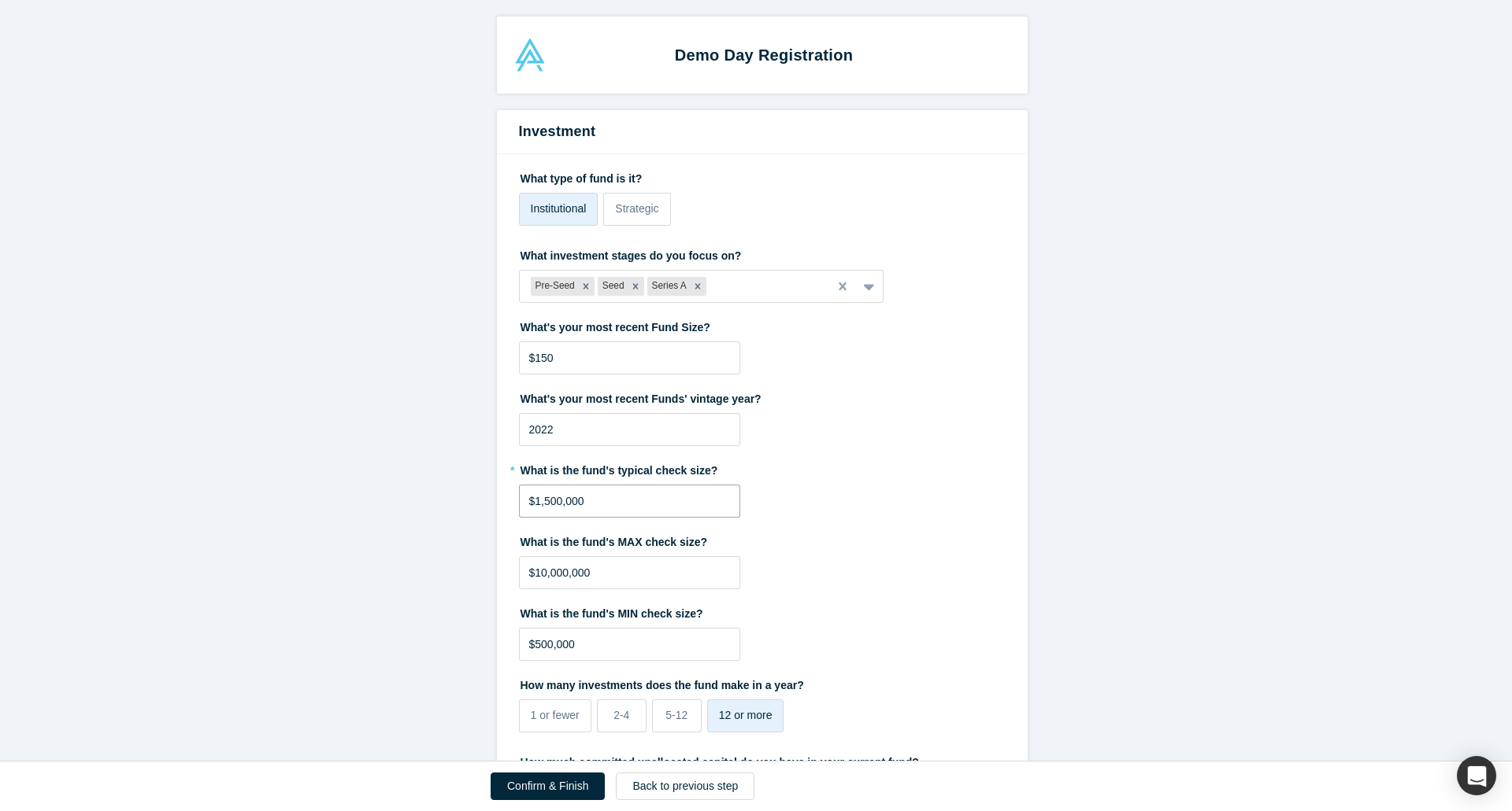
click at [544, 493] on input "$1,500,000" at bounding box center [630, 501] width 221 height 33
type input "$100,000"
type input "$2,000,000"
click at [745, 511] on div "* What is the fund's typical check size? $2,000,000" at bounding box center [762, 487] width 487 height 61
click at [531, 641] on input "$500,000" at bounding box center [630, 644] width 221 height 33
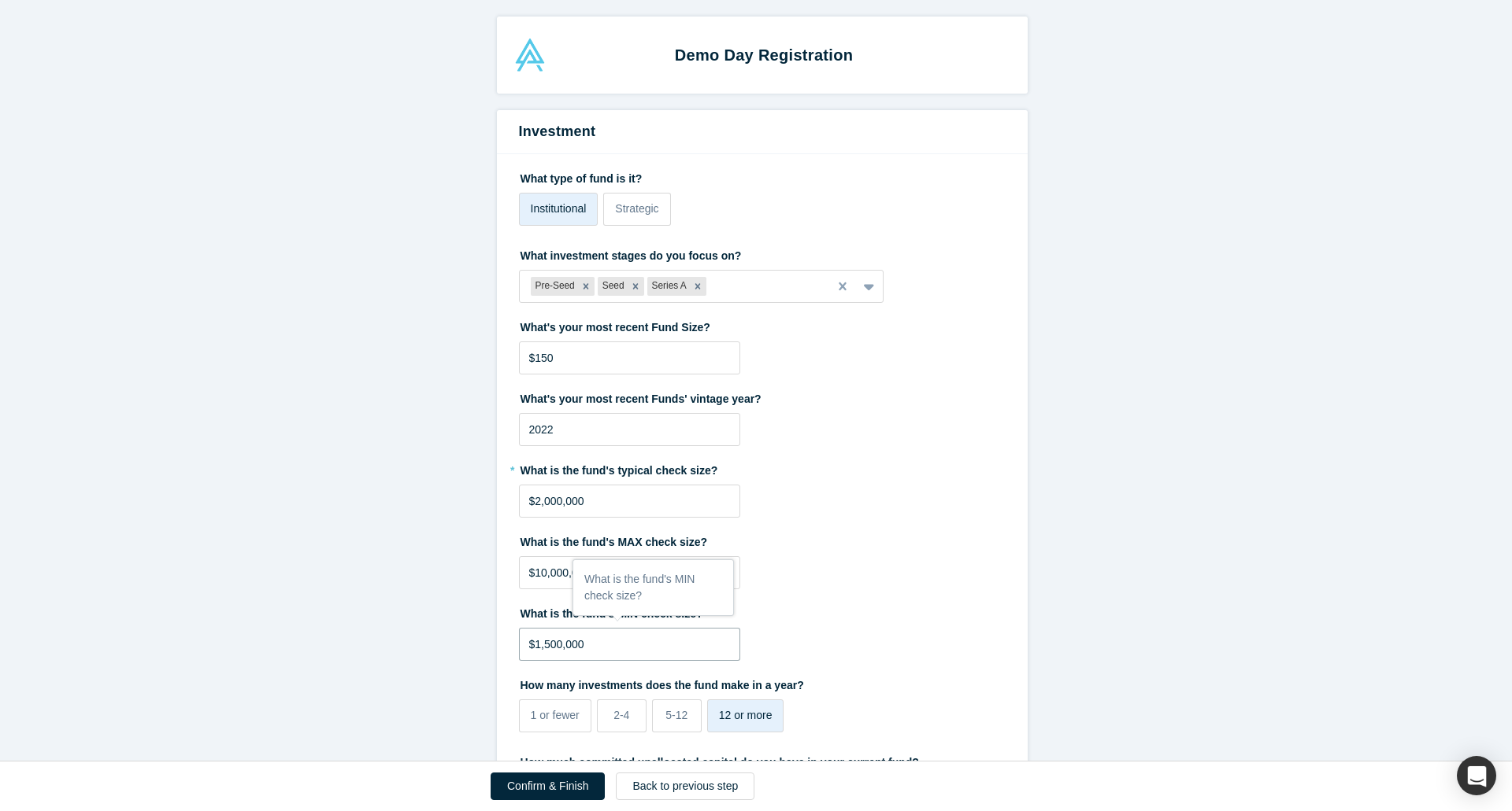
type input "$1,500,000"
click at [924, 546] on label "What is the fund's MAX check size?" at bounding box center [762, 540] width 487 height 22
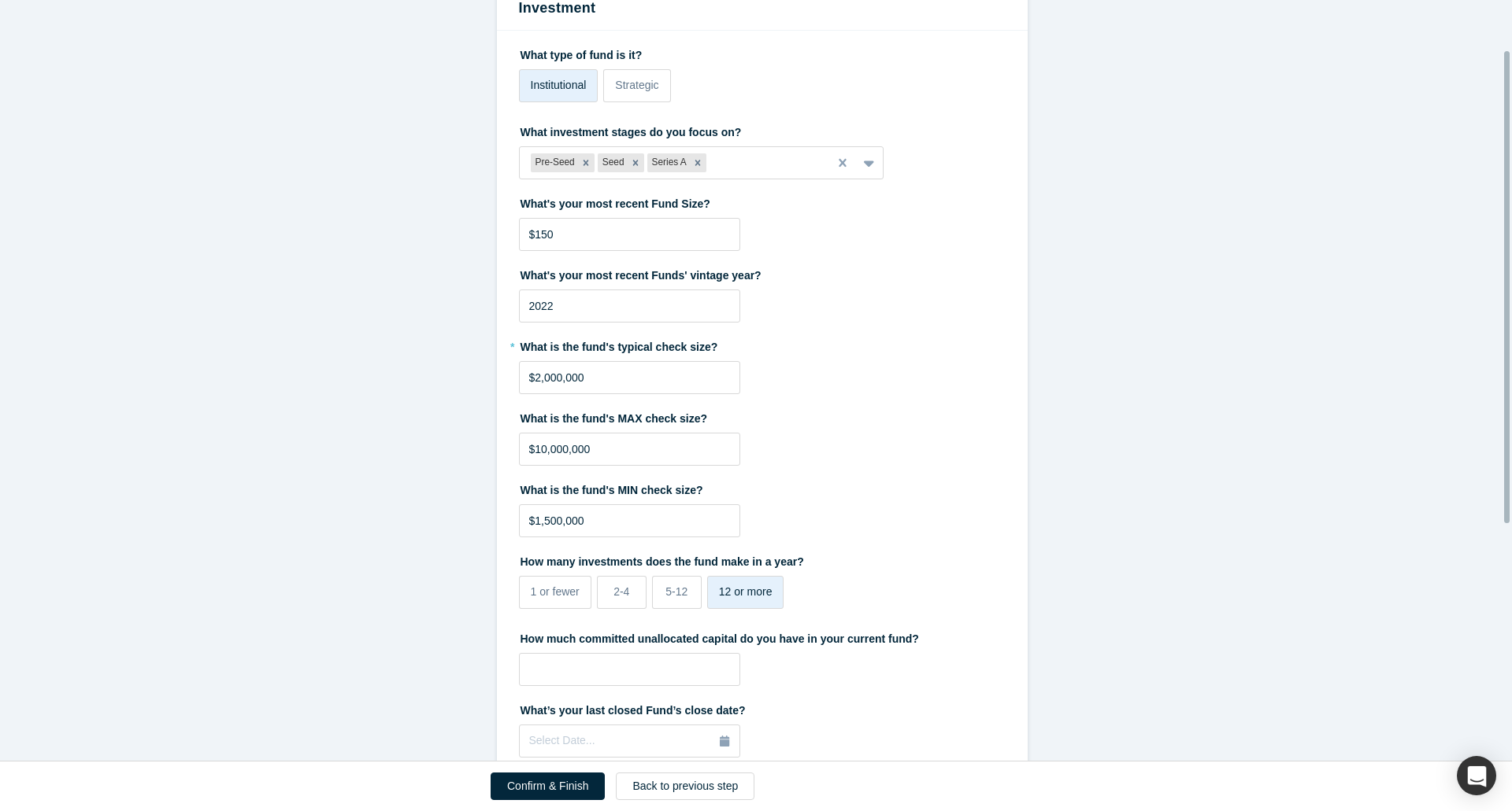
scroll to position [157, 0]
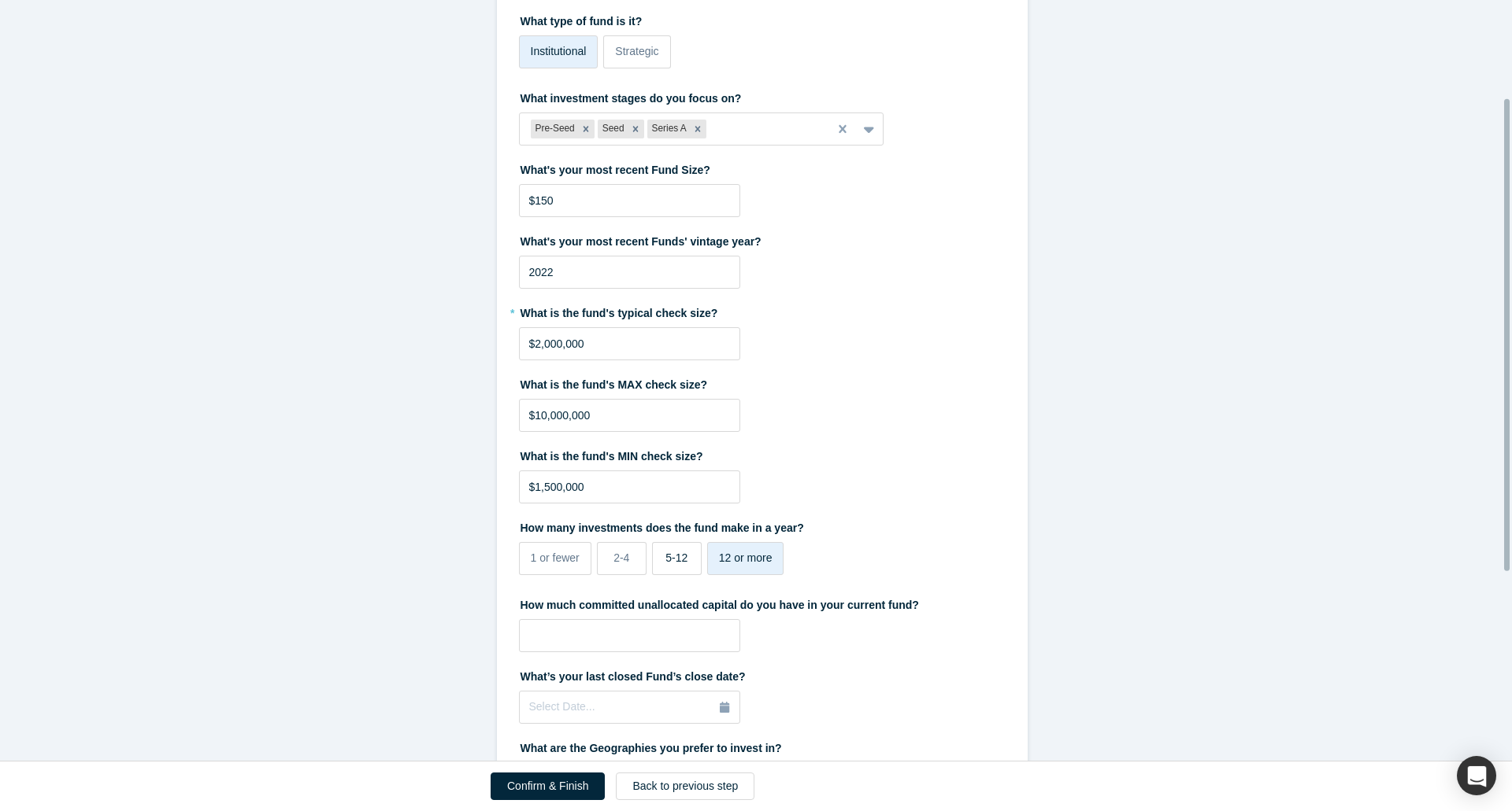
click at [665, 557] on span "5-12" at bounding box center [676, 558] width 22 height 13
click at [0, 0] on input "5-12" at bounding box center [0, 0] width 0 height 0
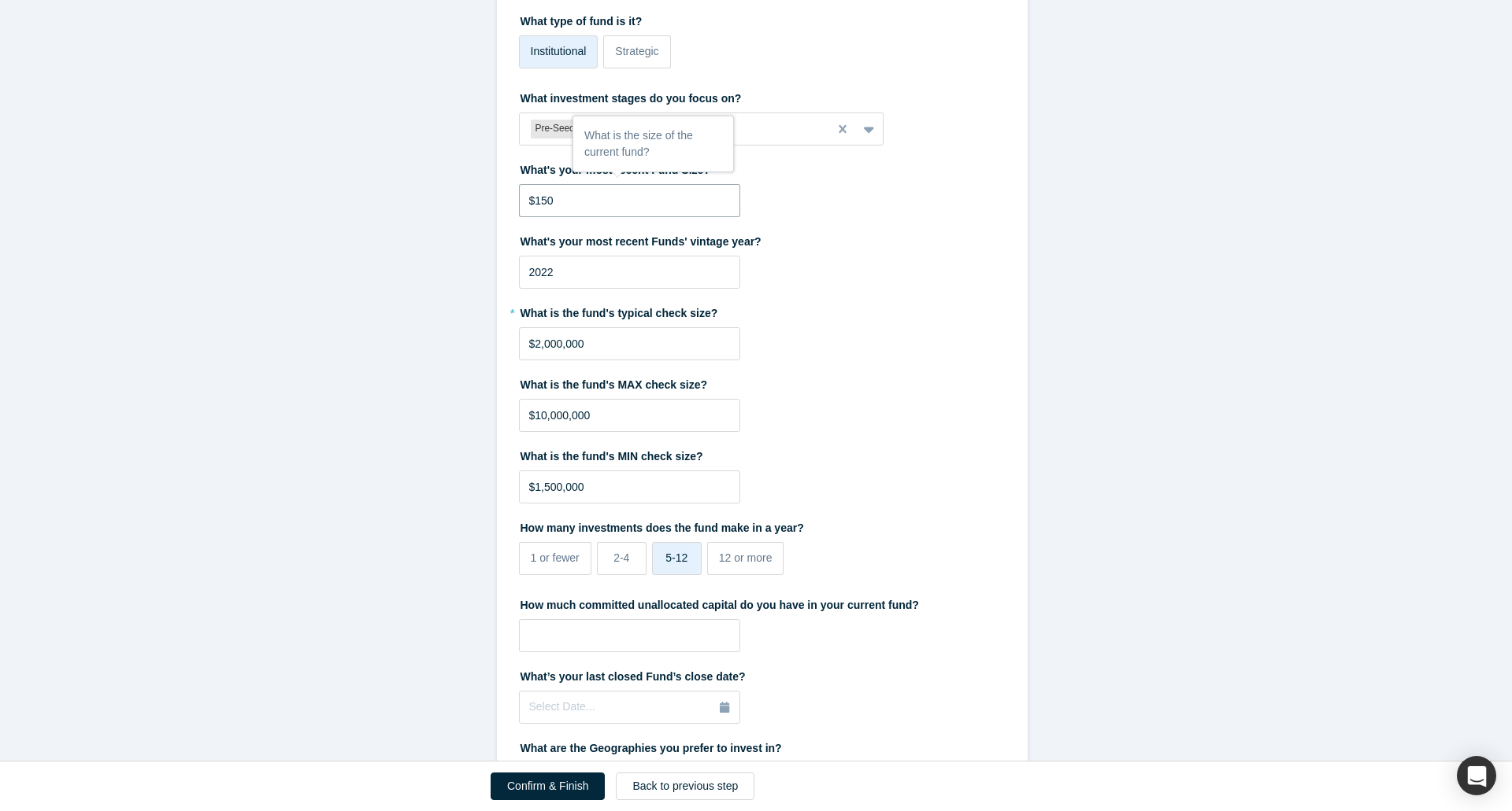
drag, startPoint x: 581, startPoint y: 196, endPoint x: 489, endPoint y: 193, distance: 92.0
click at [489, 193] on form "Investment What type of fund is it? Institutional Strategic What investment sta…" at bounding box center [761, 498] width 1524 height 1091
drag, startPoint x: 583, startPoint y: 282, endPoint x: 476, endPoint y: 273, distance: 107.4
click at [476, 273] on form "Investment What type of fund is it? Institutional Strategic What investment sta…" at bounding box center [761, 498] width 1524 height 1091
click at [928, 216] on div "What's your most recent Fund Size?" at bounding box center [762, 187] width 487 height 61
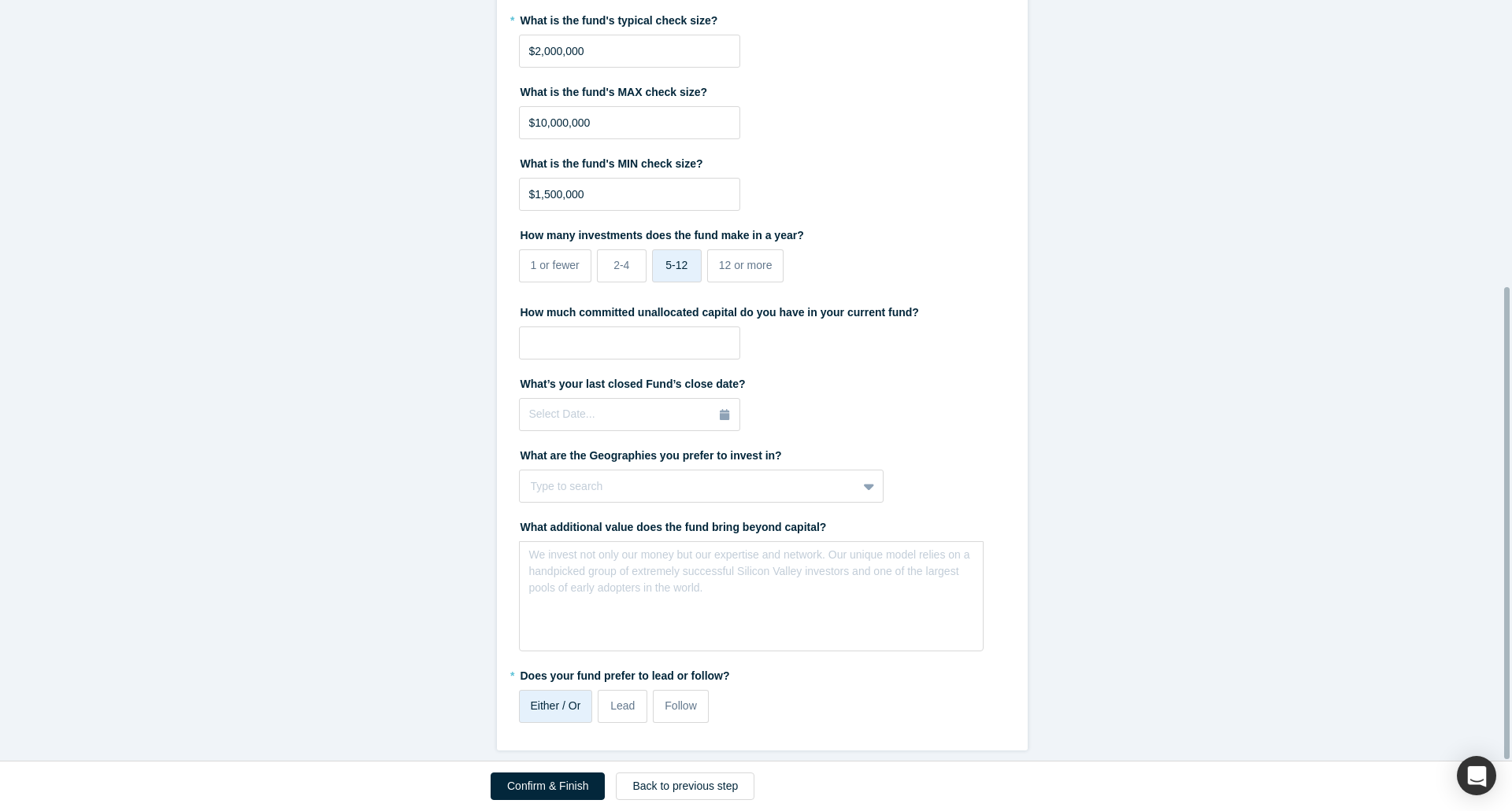
scroll to position [462, 0]
click at [674, 477] on div at bounding box center [689, 487] width 316 height 19
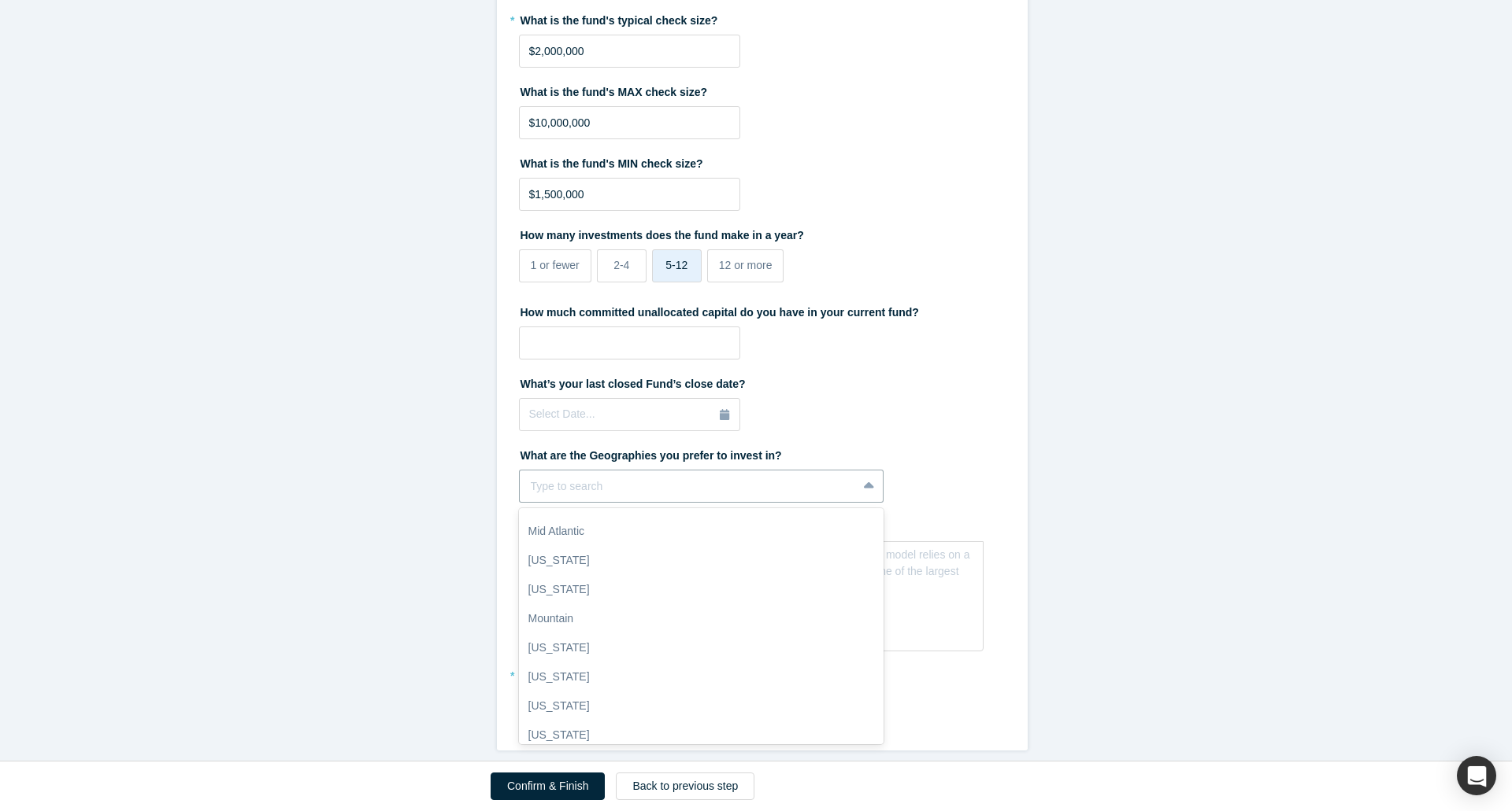
scroll to position [644, 0]
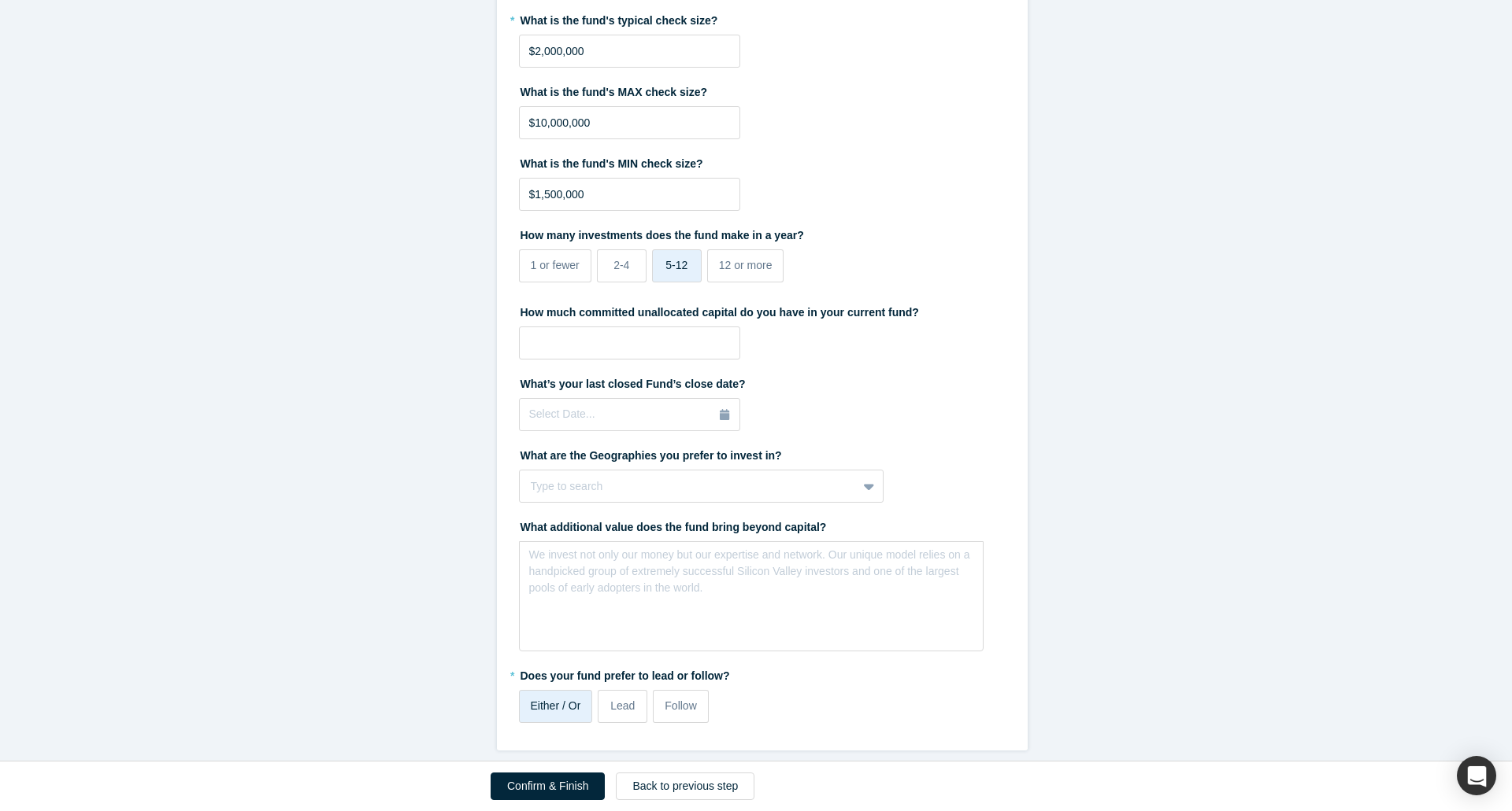
click at [1034, 355] on form "Investment What type of fund is it? Institutional Strategic What investment sta…" at bounding box center [761, 205] width 1524 height 1091
click at [547, 783] on button "Confirm & Finish" at bounding box center [547, 787] width 114 height 28
